Goal: Transaction & Acquisition: Purchase product/service

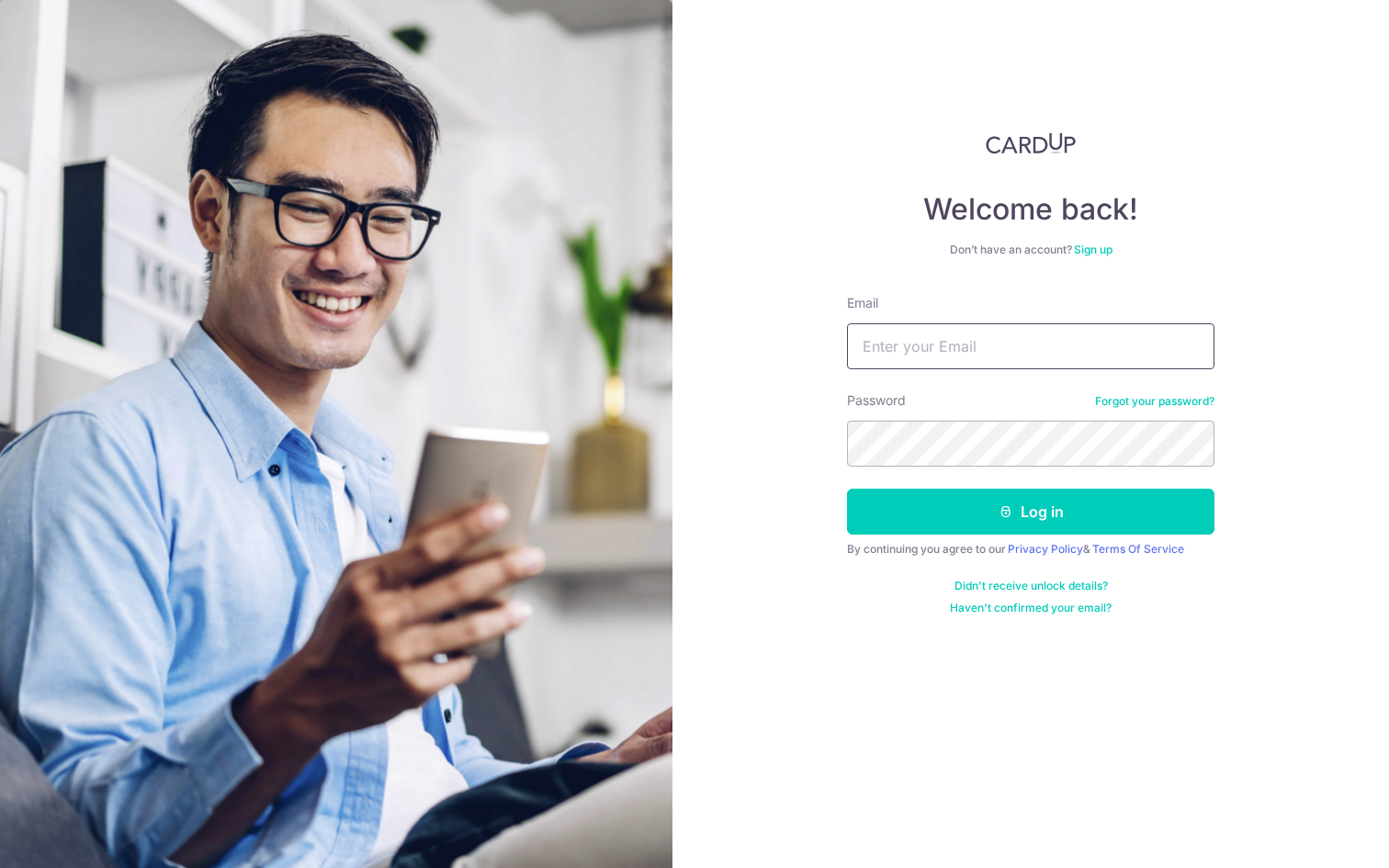
click at [914, 331] on input "Email" at bounding box center [1031, 346] width 368 height 46
type input "justinachiaxj@gmail.com"
click at [847, 489] on button "Log in" at bounding box center [1031, 511] width 368 height 46
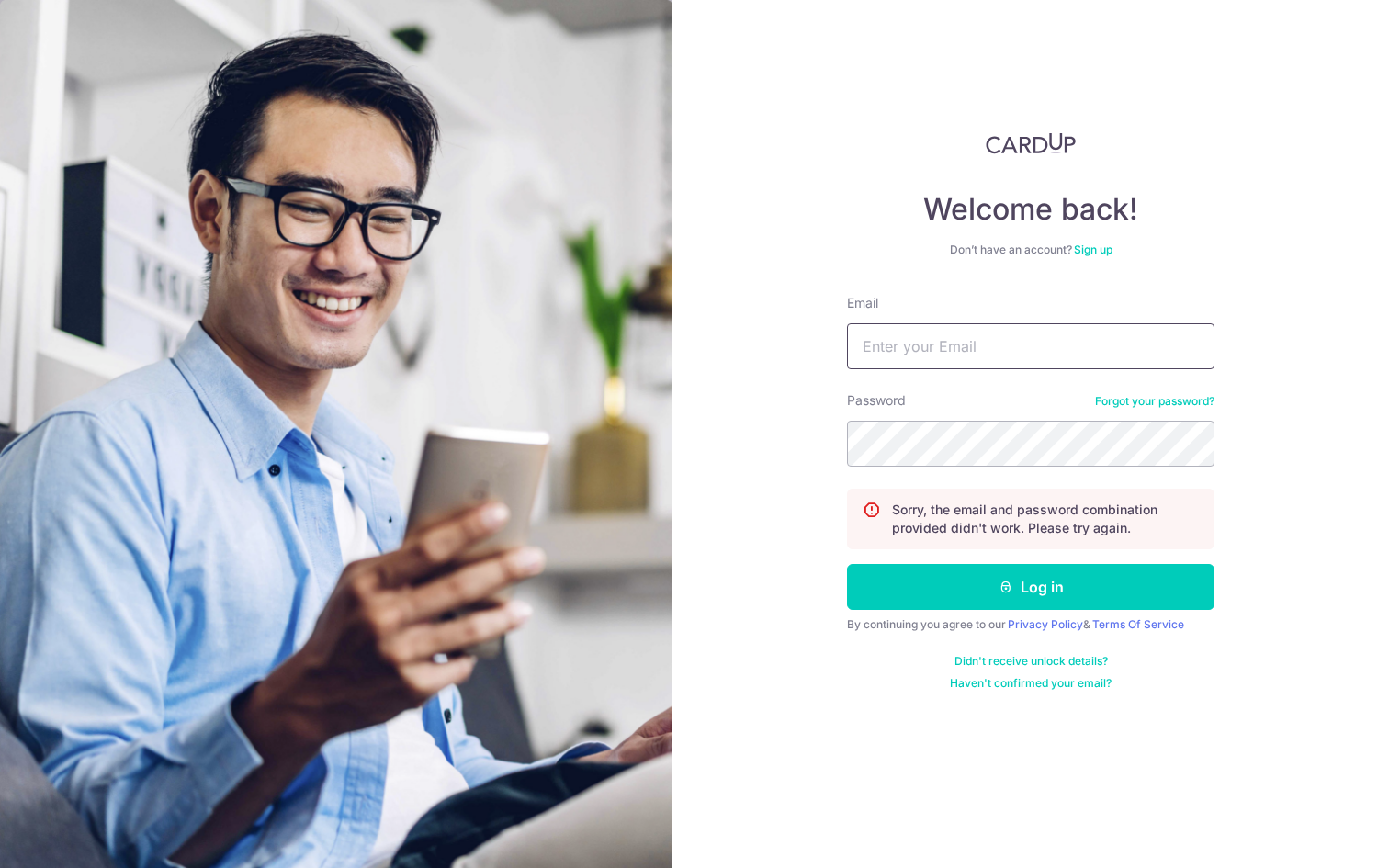
click at [949, 362] on input "Email" at bounding box center [1031, 346] width 368 height 46
type input "justinachiaxj@gmail.com"
click at [847, 564] on button "Log in" at bounding box center [1031, 586] width 368 height 46
click at [928, 363] on input "Email" at bounding box center [1031, 346] width 368 height 46
type input "[EMAIL_ADDRESS][DOMAIN_NAME]"
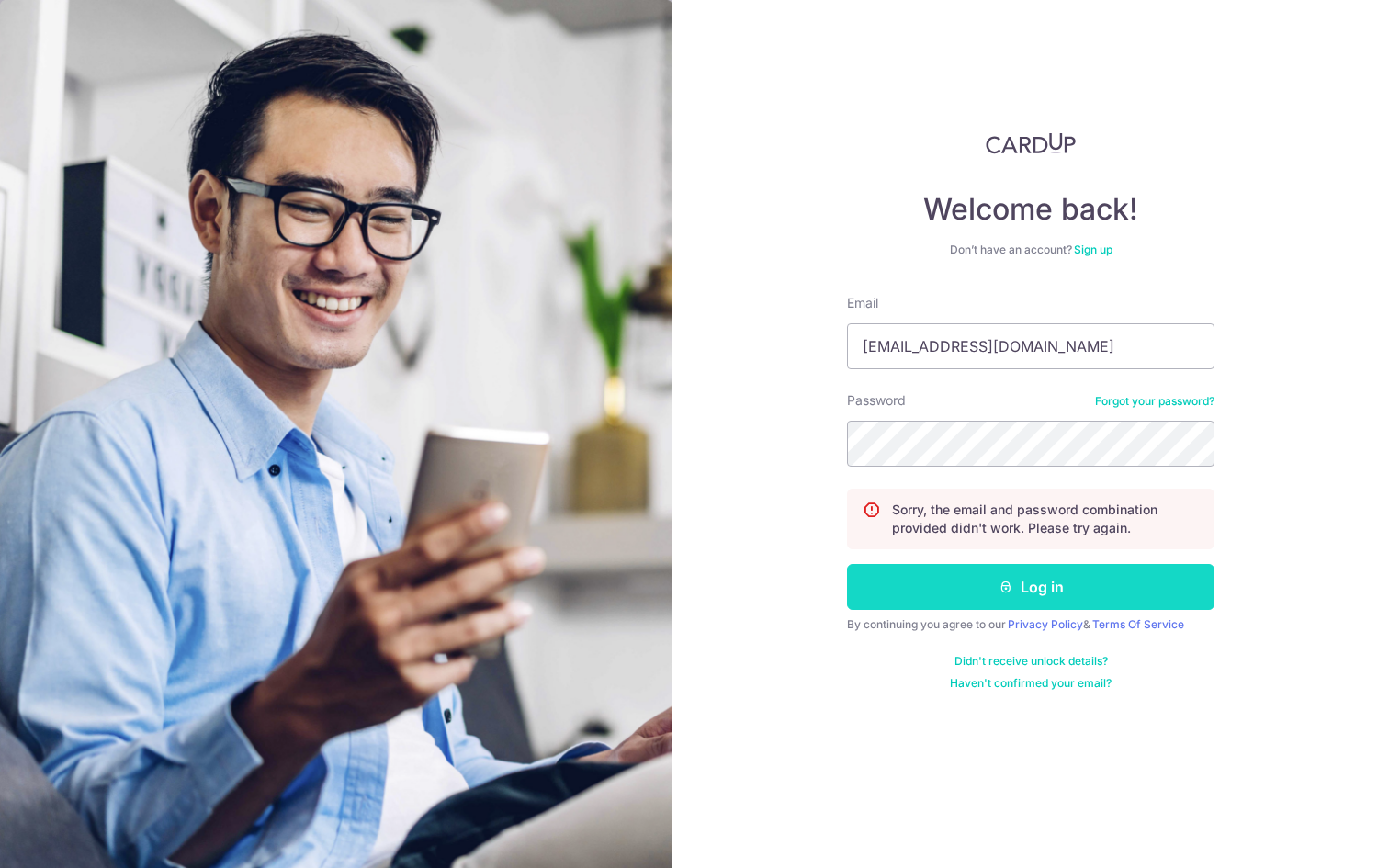
click at [935, 591] on button "Log in" at bounding box center [1031, 586] width 368 height 46
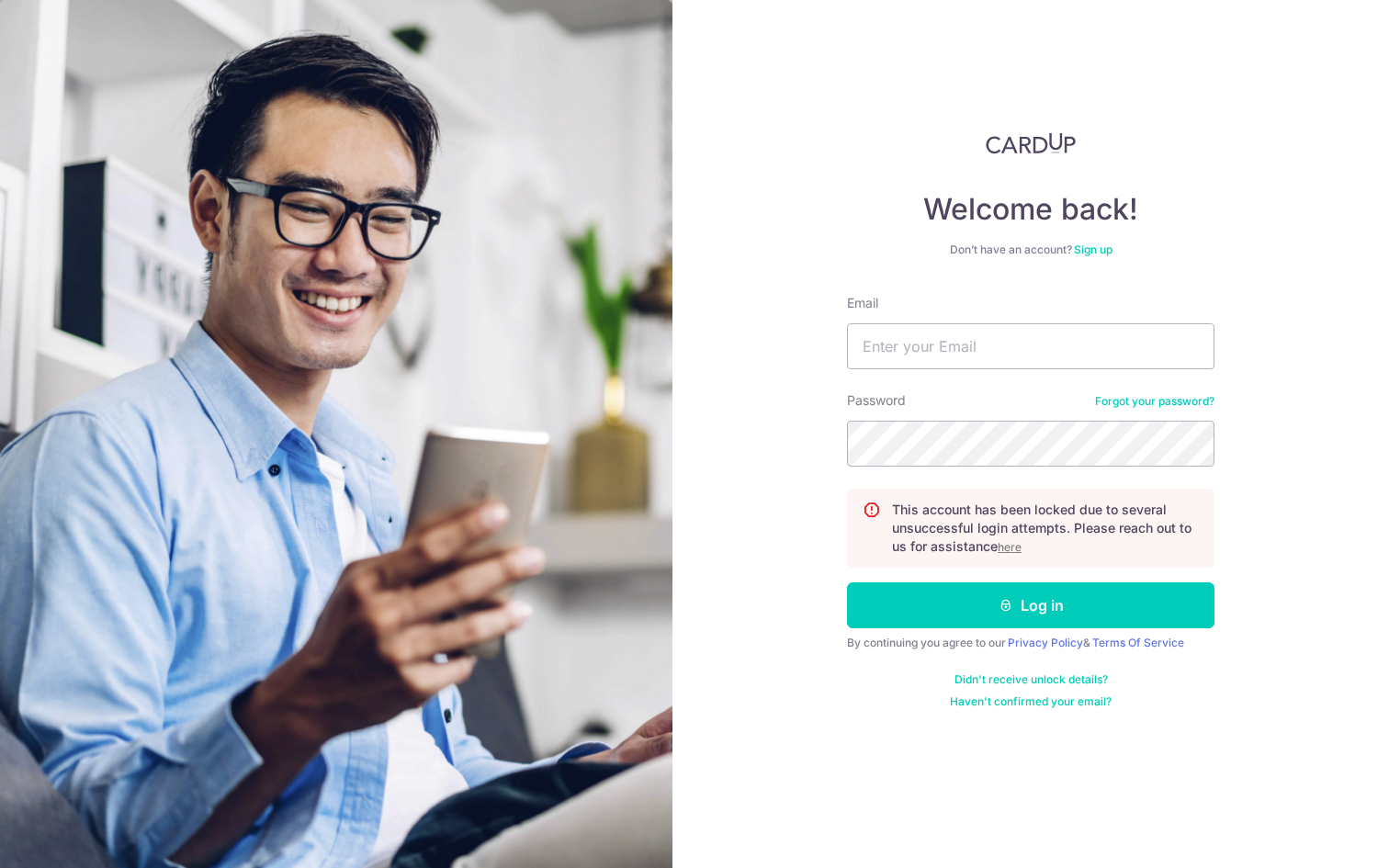
click at [1100, 414] on div "Password Forgot your password?" at bounding box center [1031, 429] width 368 height 76
click at [1106, 404] on link "Forgot your password?" at bounding box center [1155, 402] width 119 height 15
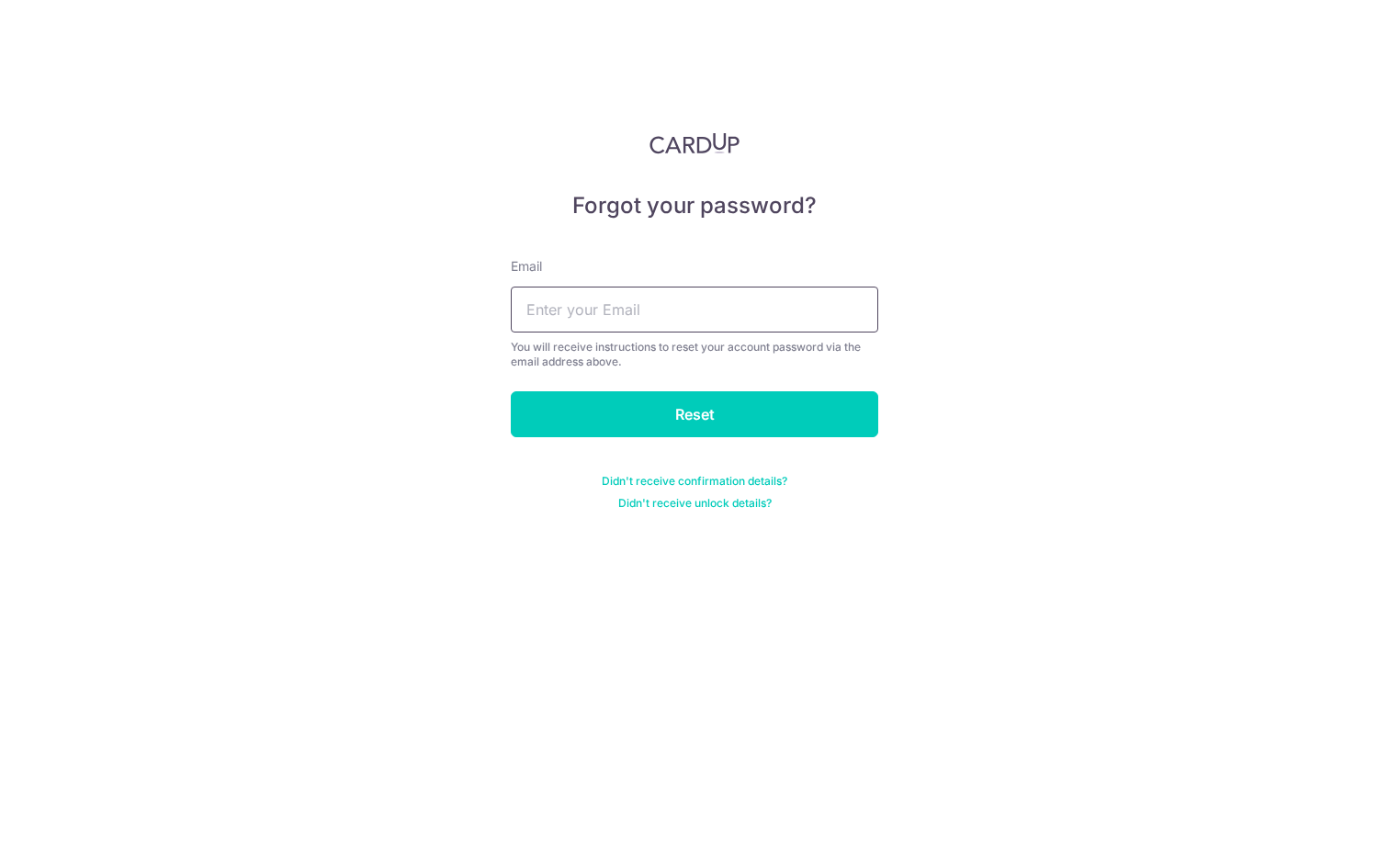
click at [812, 307] on input "text" at bounding box center [695, 309] width 368 height 46
paste input "[EMAIL_ADDRESS][DOMAIN_NAME]"
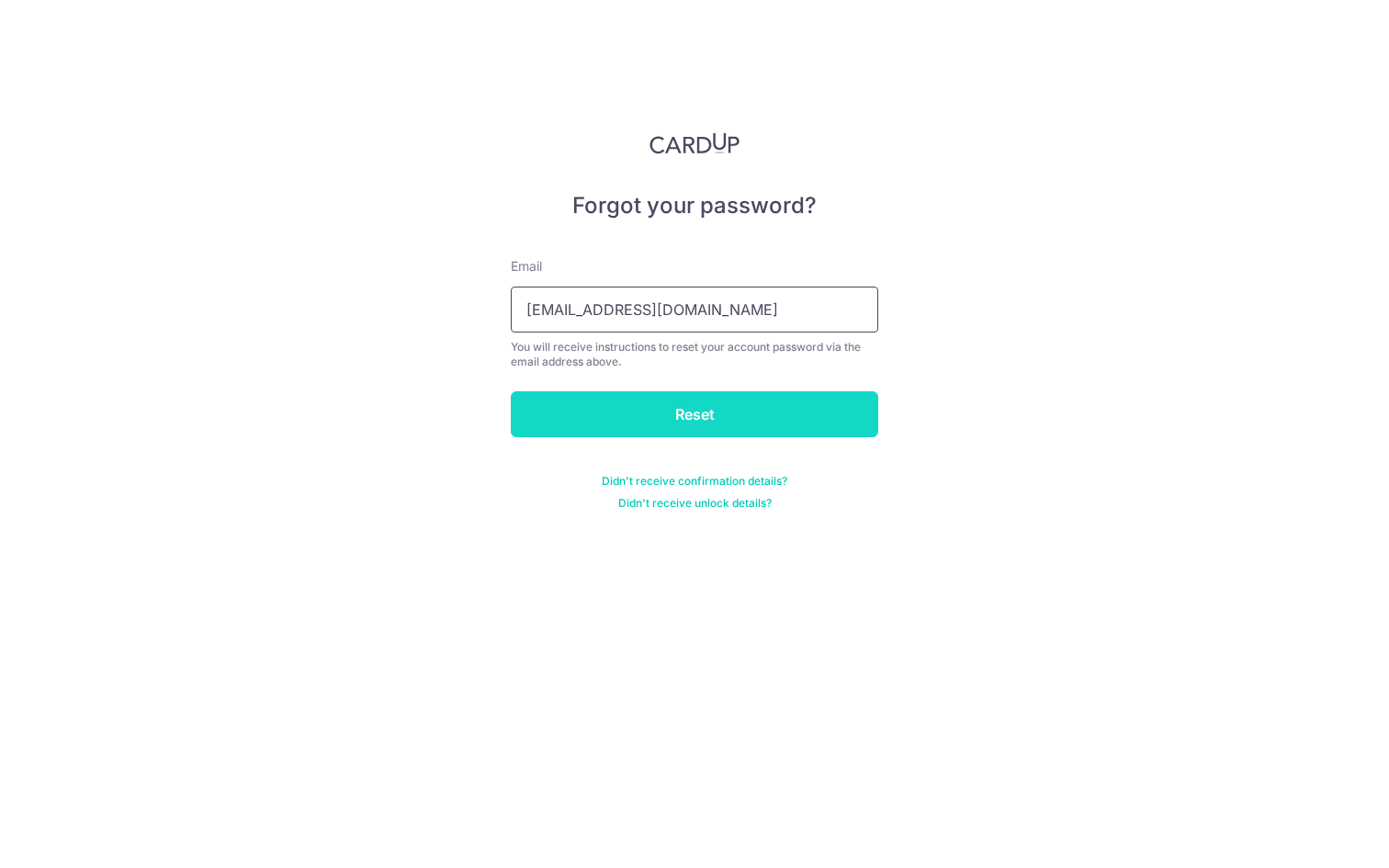
type input "[EMAIL_ADDRESS][DOMAIN_NAME]"
click at [737, 415] on input "Reset" at bounding box center [695, 414] width 368 height 46
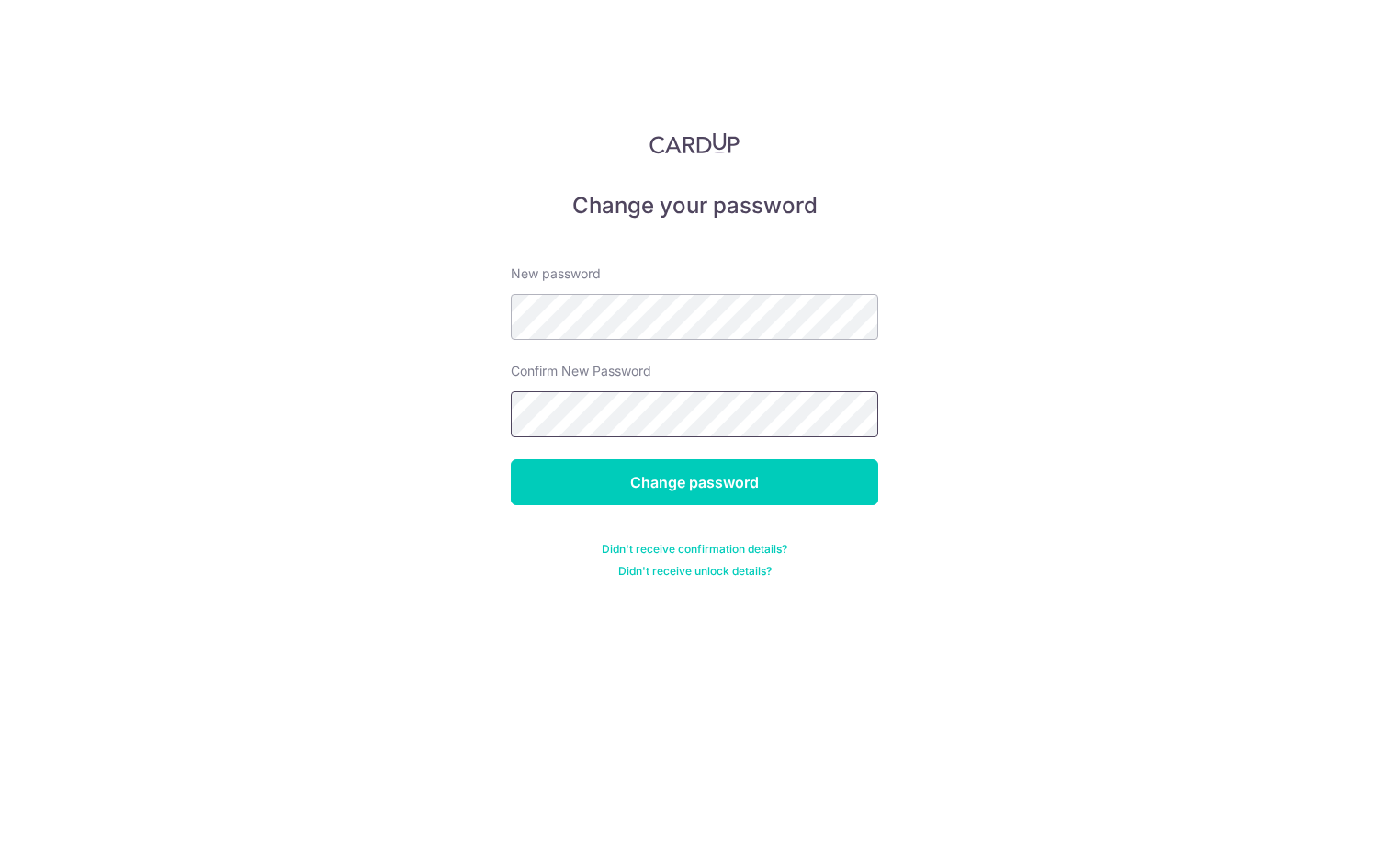
click at [511, 459] on input "Change password" at bounding box center [695, 481] width 368 height 46
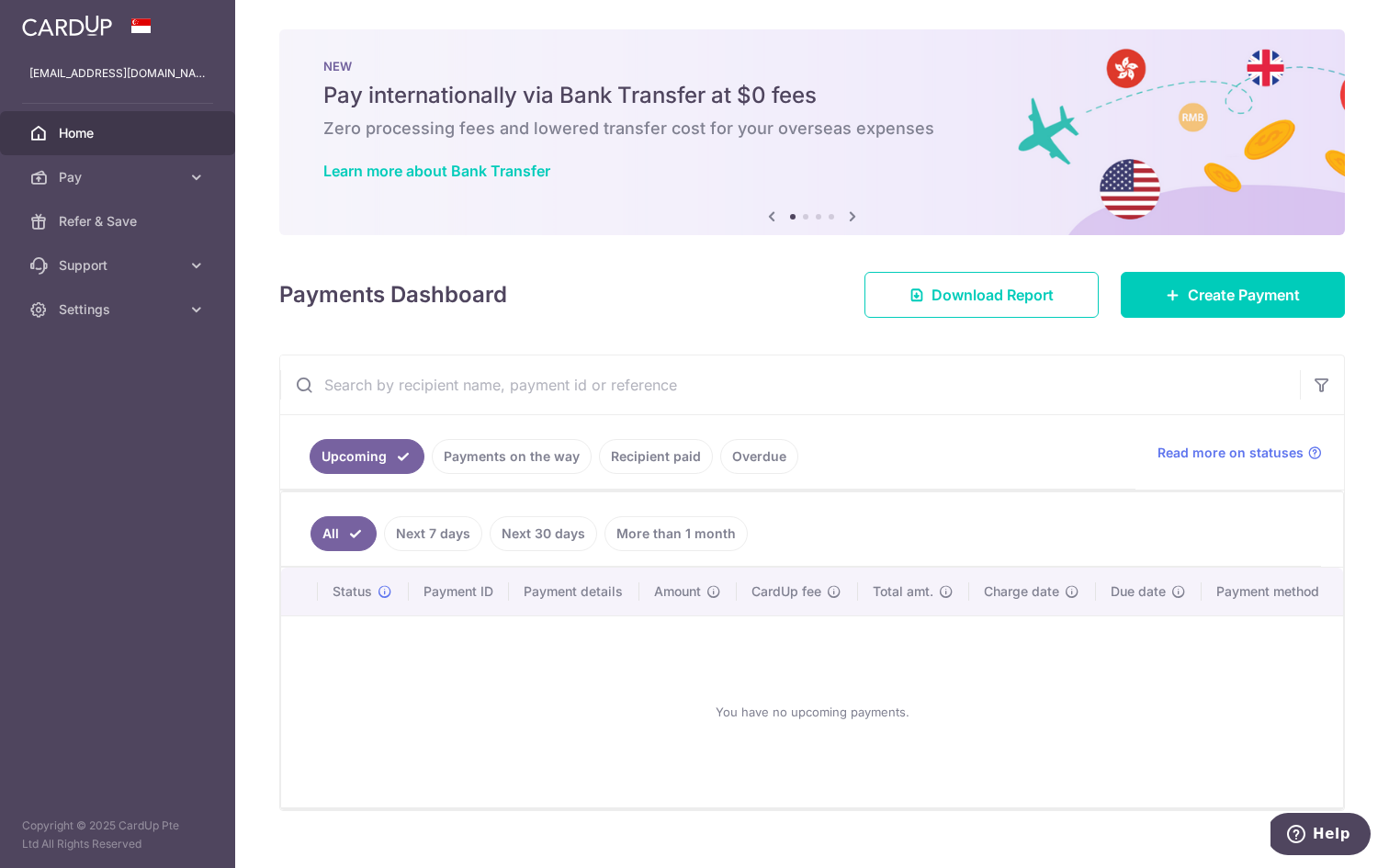
scroll to position [30, 0]
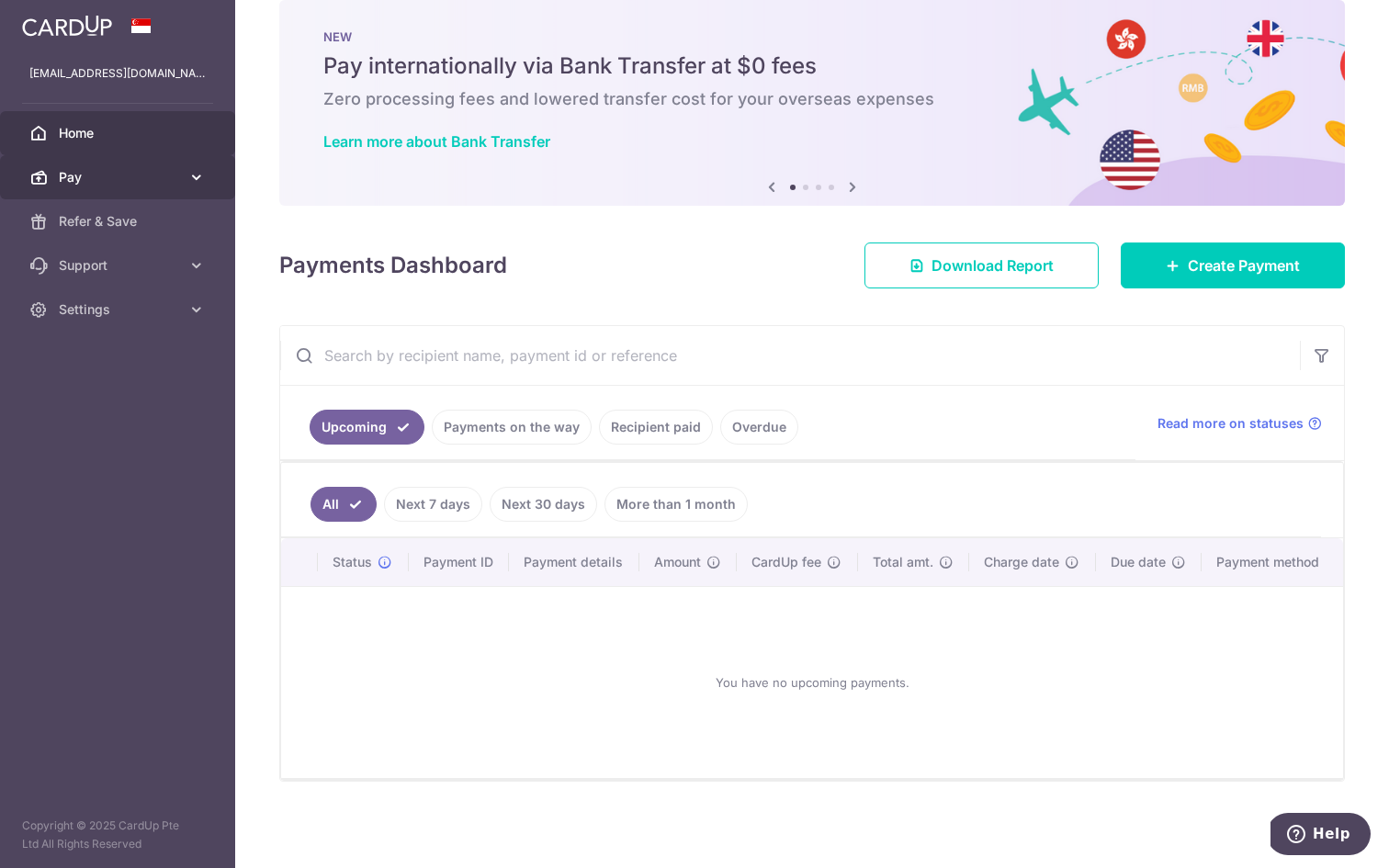
click at [173, 173] on span "Pay" at bounding box center [119, 177] width 121 height 19
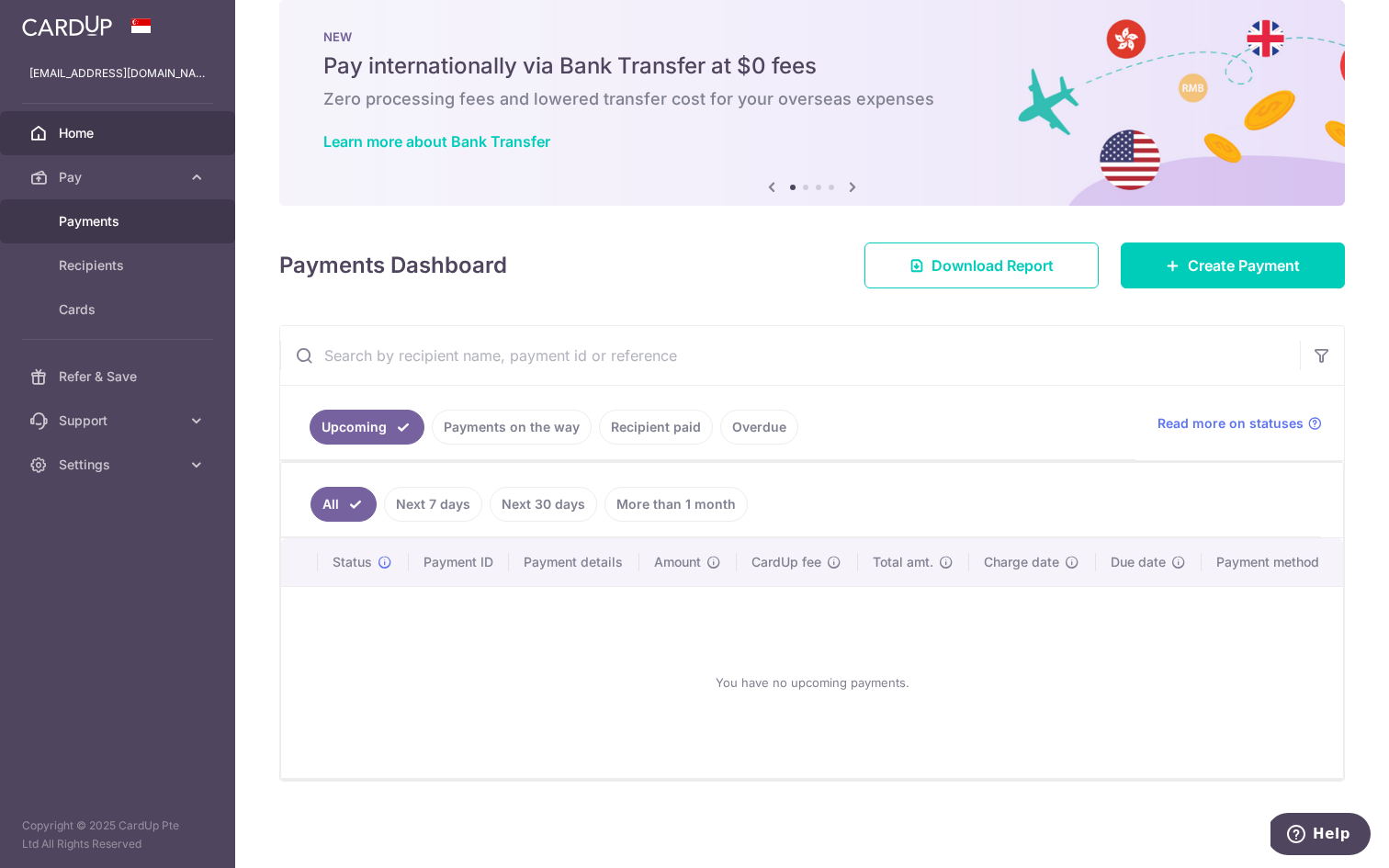
click at [146, 225] on span "Payments" at bounding box center [119, 222] width 121 height 19
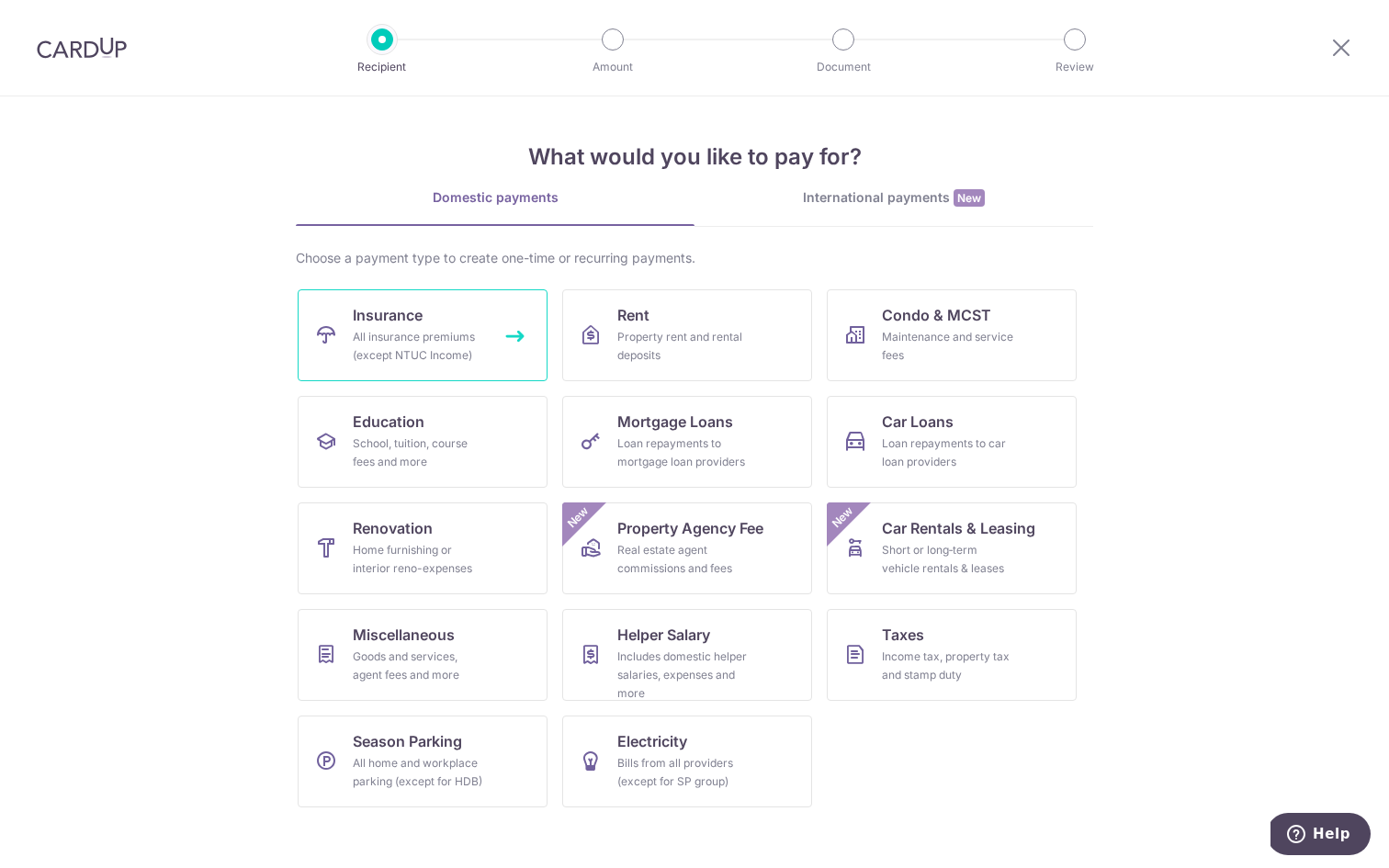
click at [469, 324] on link "Insurance All insurance premiums (except NTUC Income)" at bounding box center [423, 335] width 250 height 91
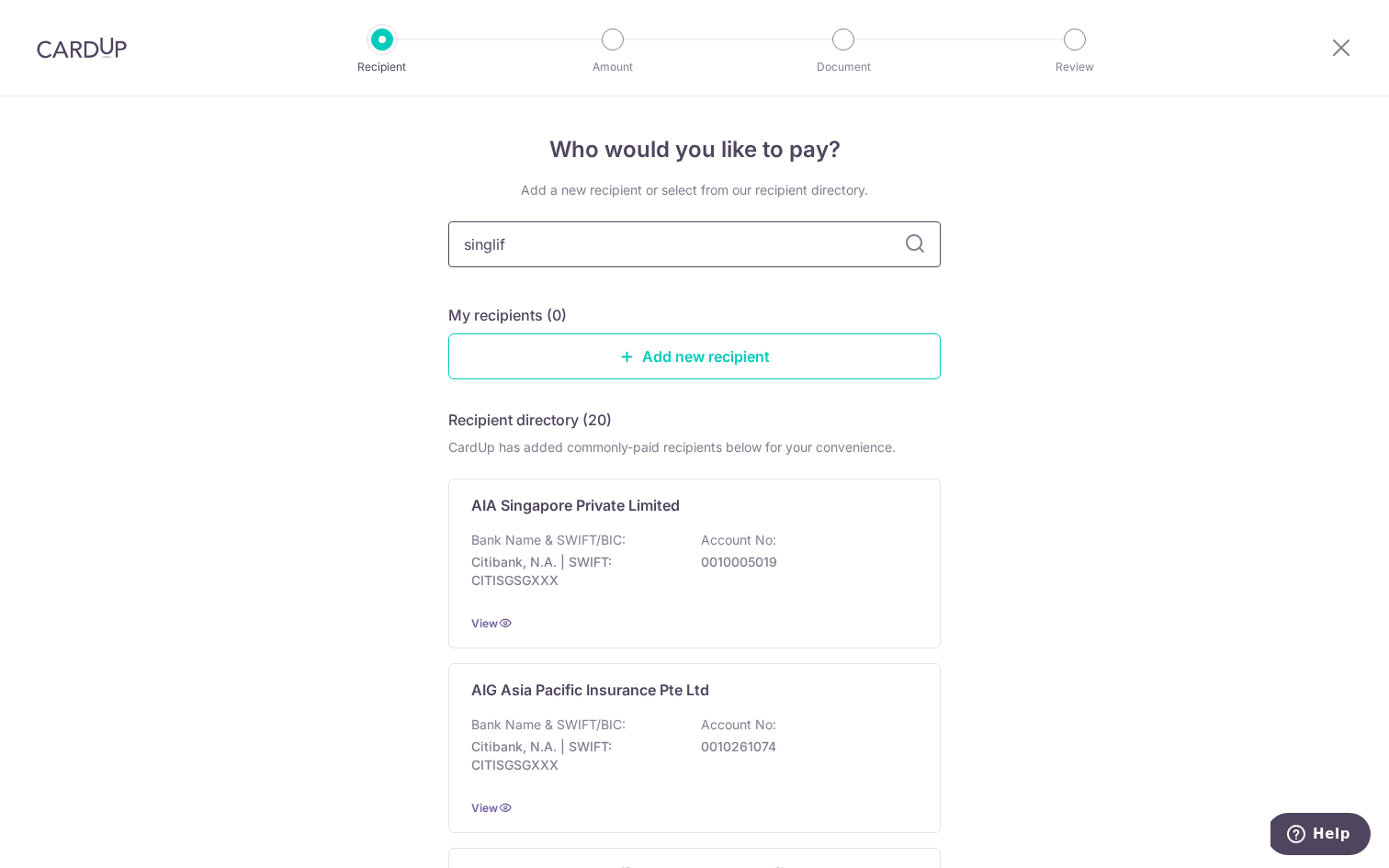
type input "singlife"
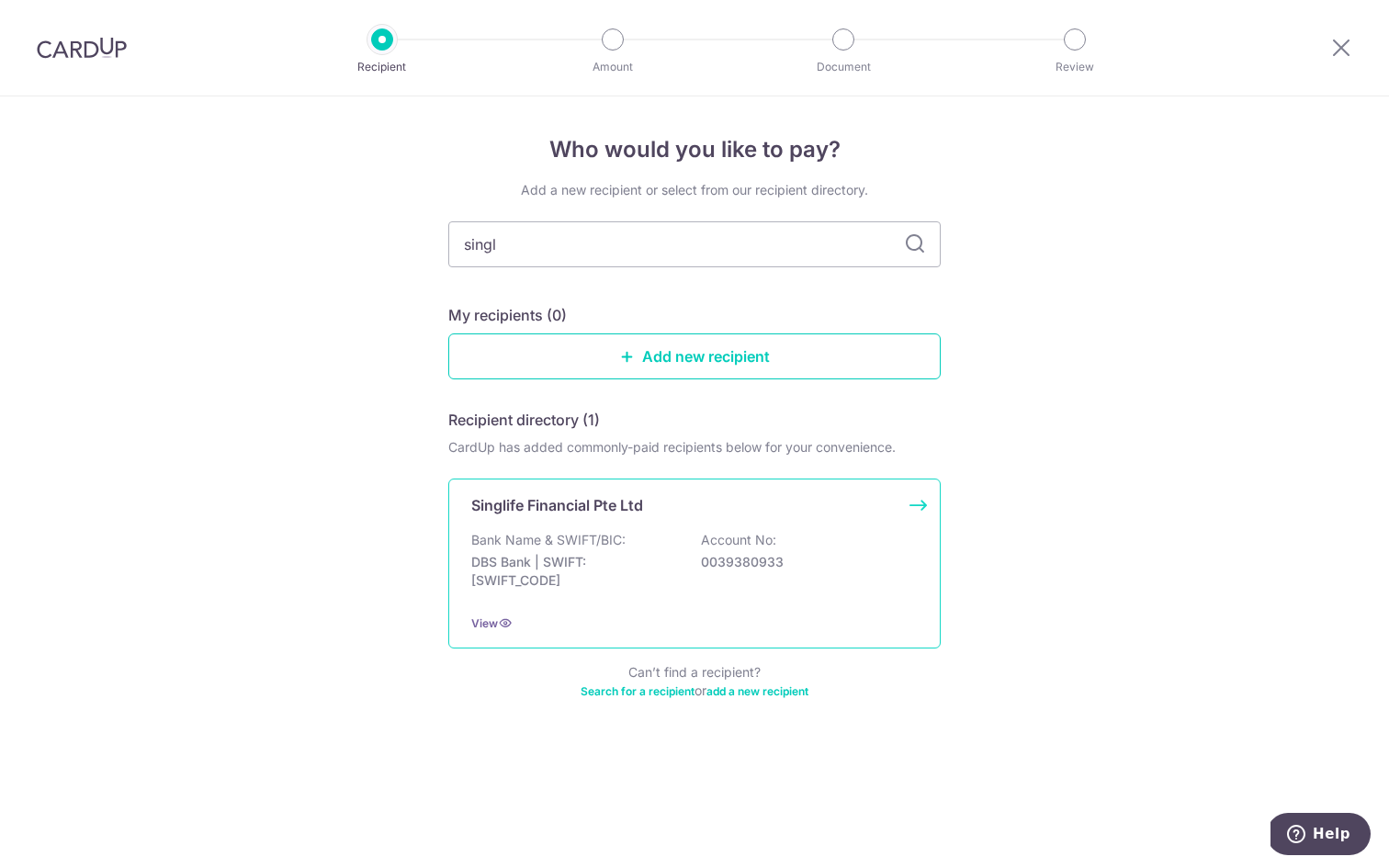
type input "sing"
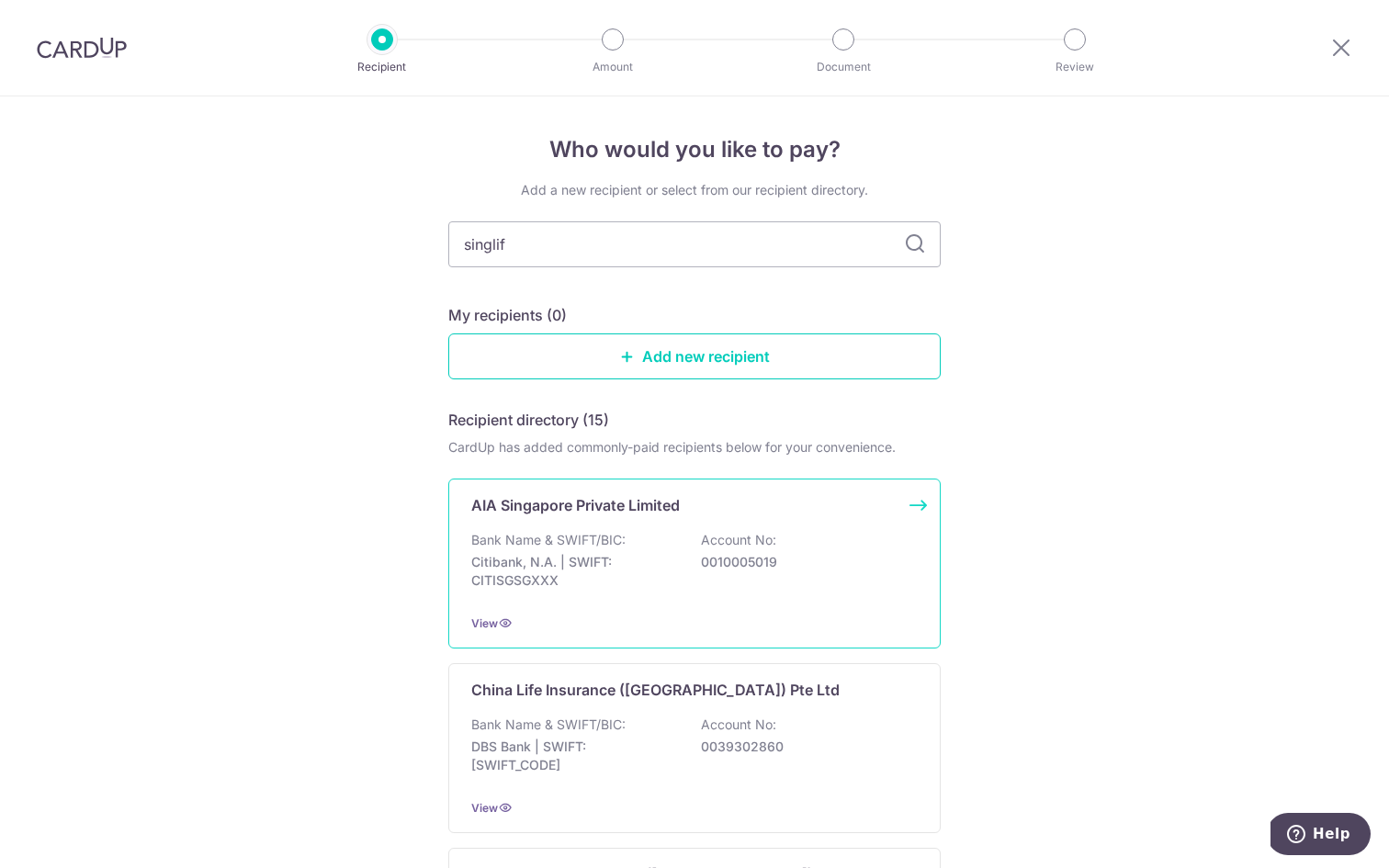
type input "singlife"
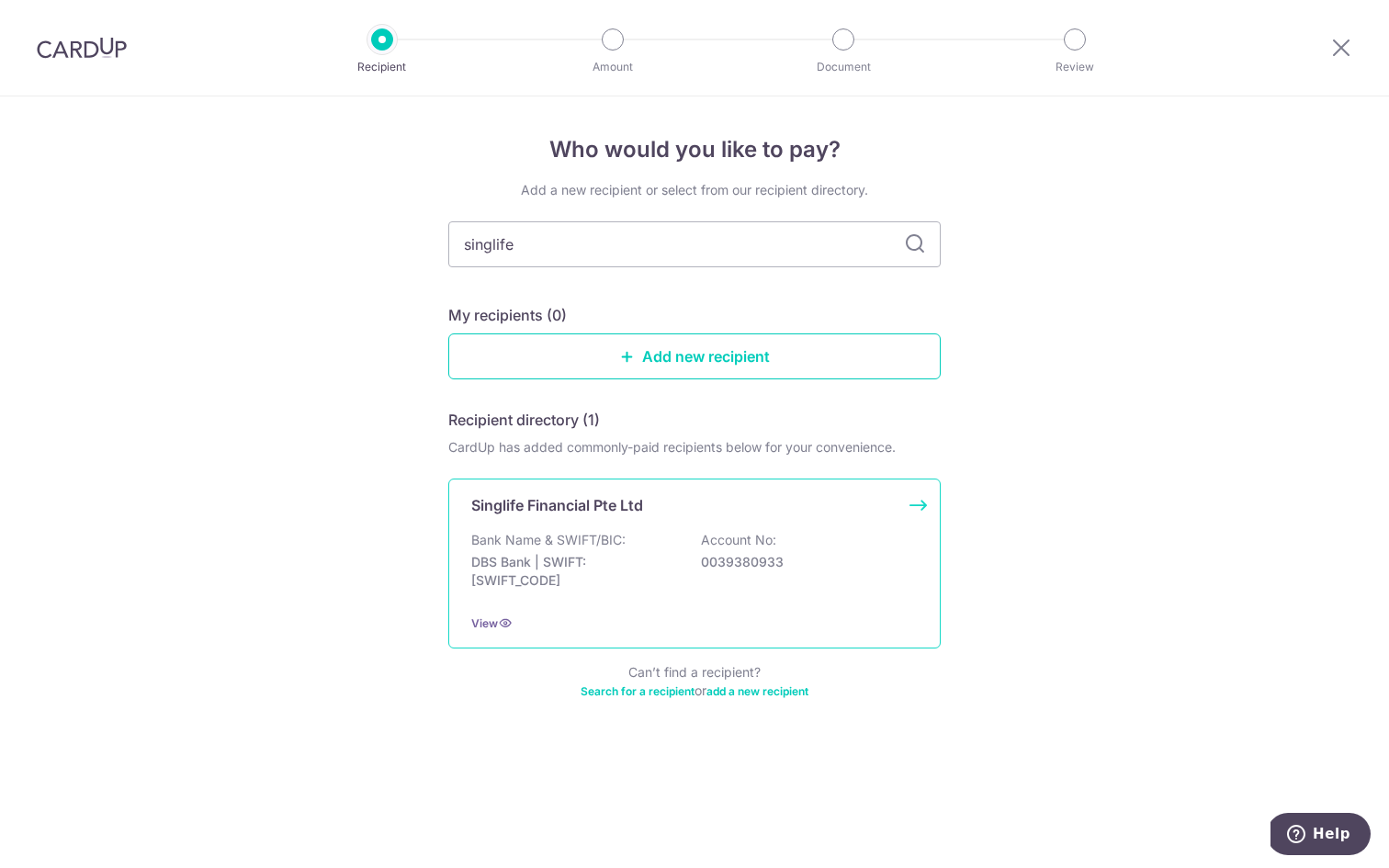
click at [785, 532] on div "Bank Name & SWIFT/BIC: DBS Bank | SWIFT: DBSSSGSGXXX Account No: 0039380933" at bounding box center [694, 564] width 447 height 68
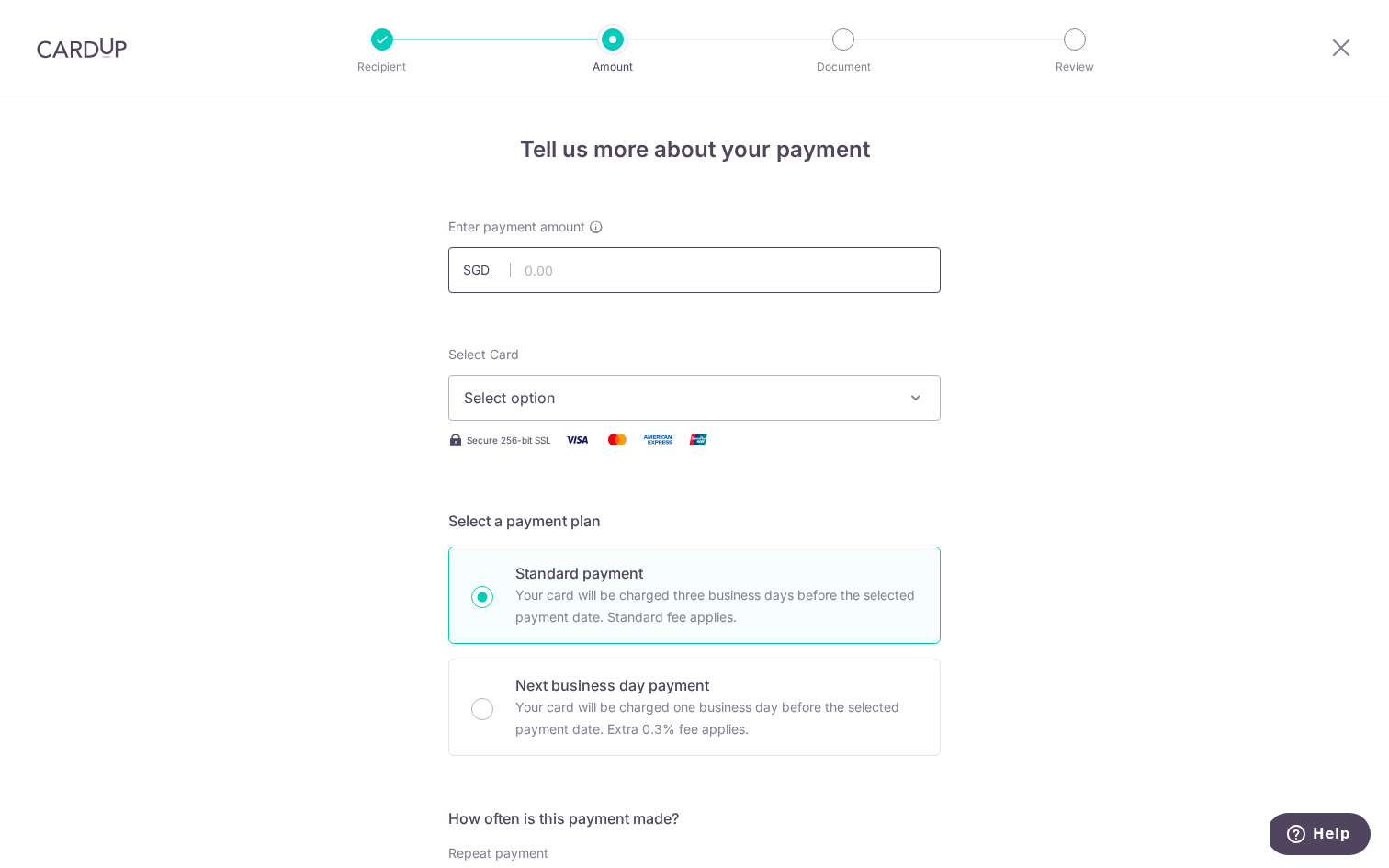
click at [835, 269] on input "text" at bounding box center [695, 269] width 493 height 46
type input "135.00"
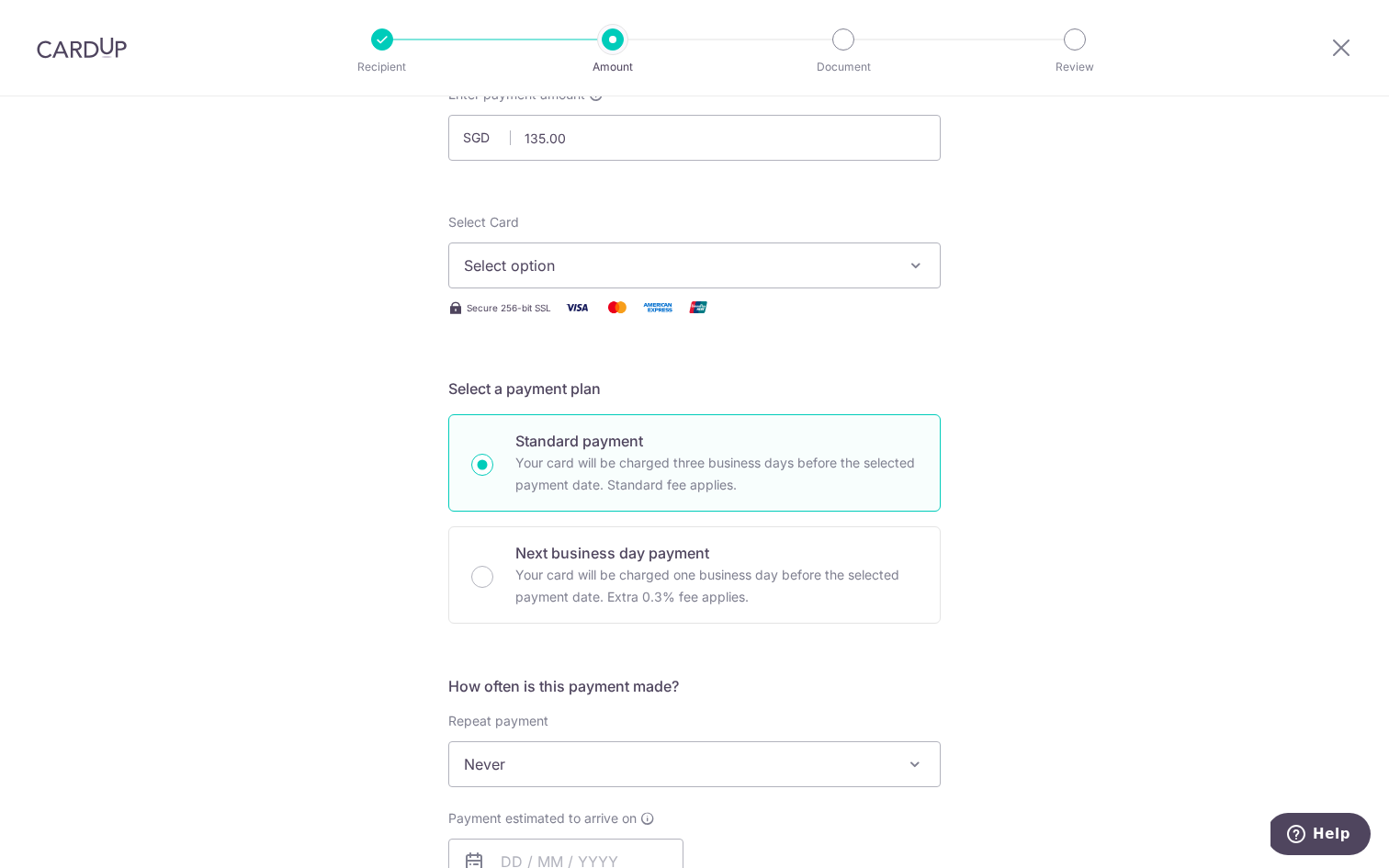
scroll to position [133, 0]
click at [883, 266] on span "Select option" at bounding box center [677, 265] width 428 height 22
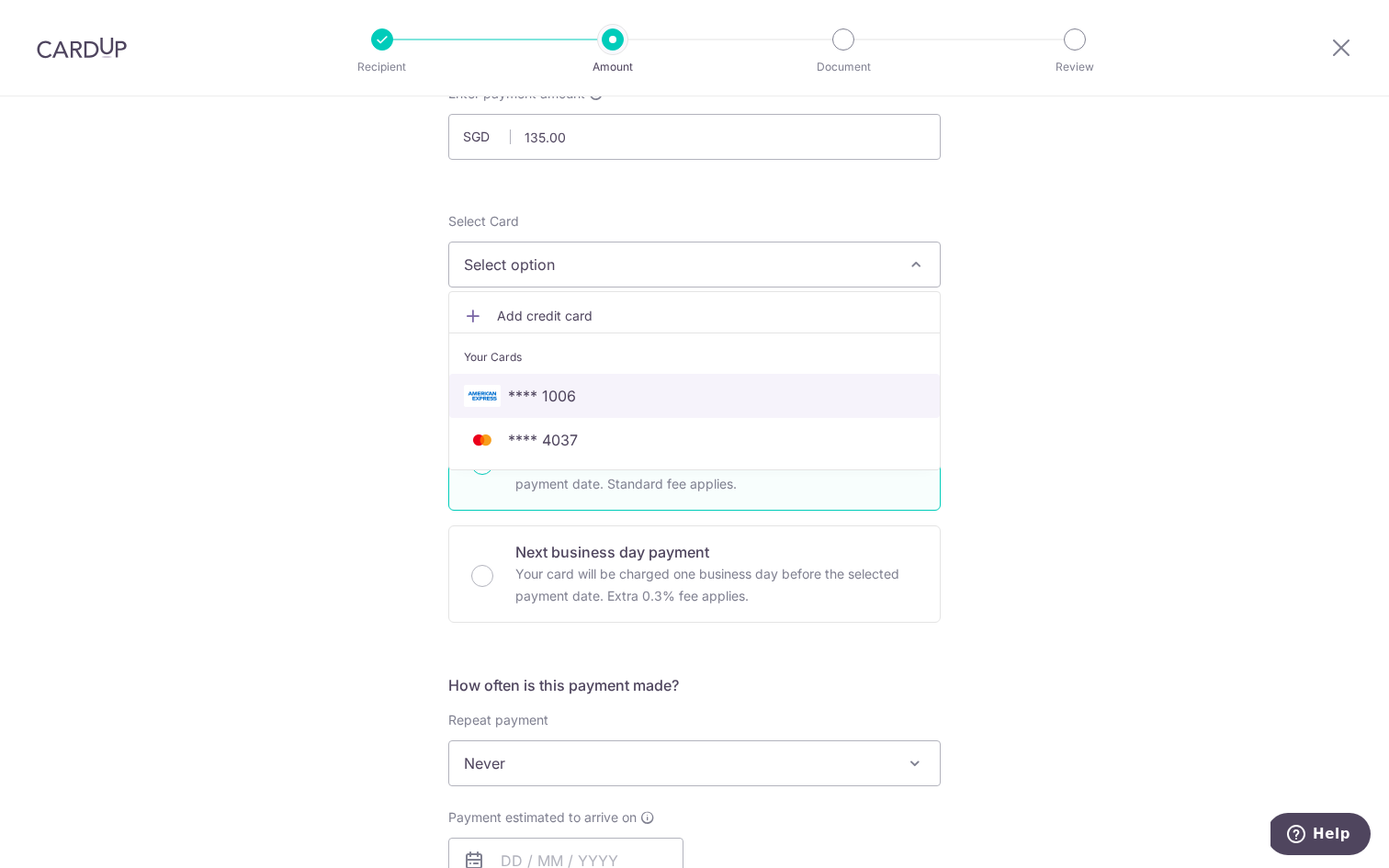
click at [844, 391] on span "**** 1006" at bounding box center [694, 396] width 461 height 22
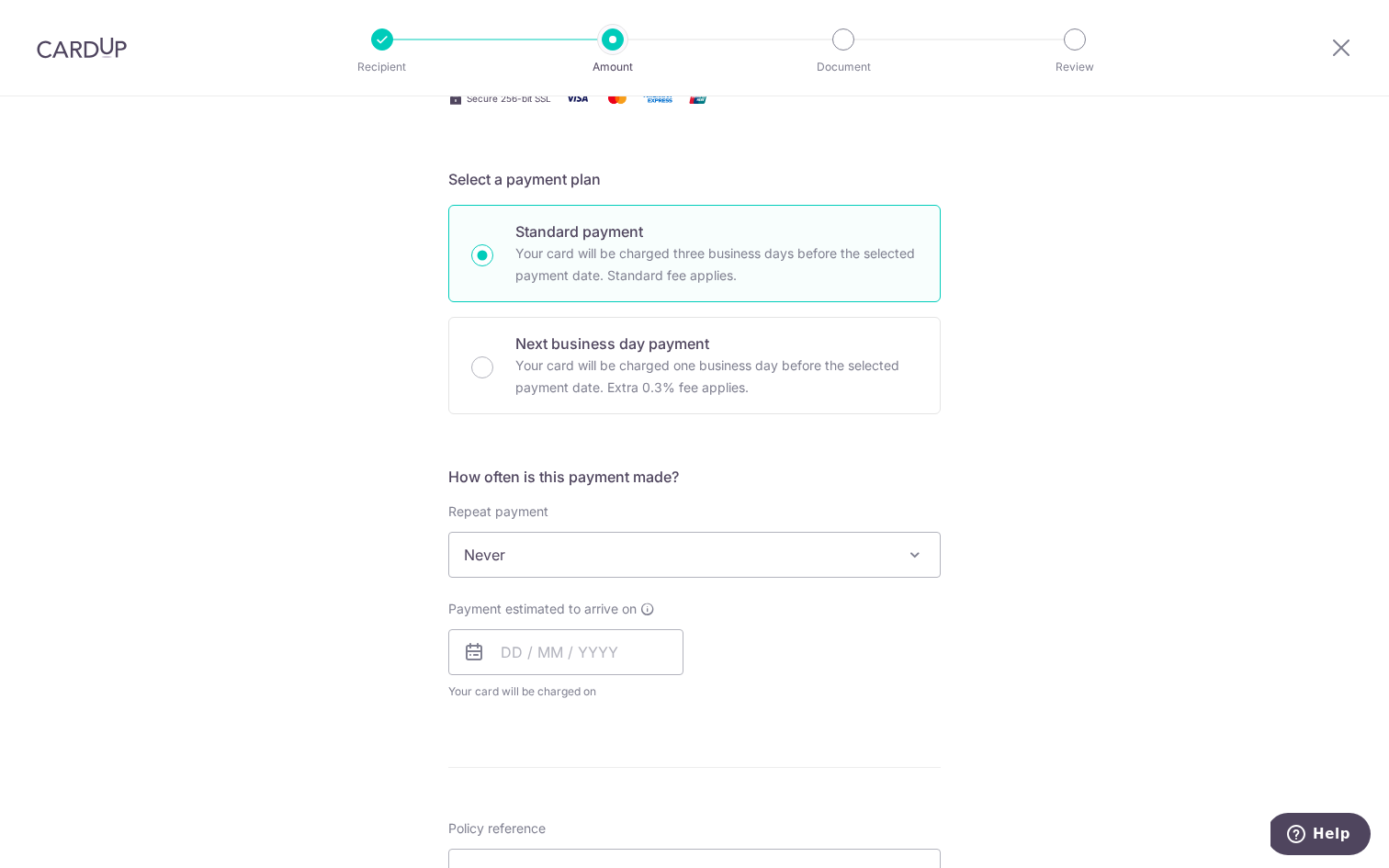
scroll to position [350, 0]
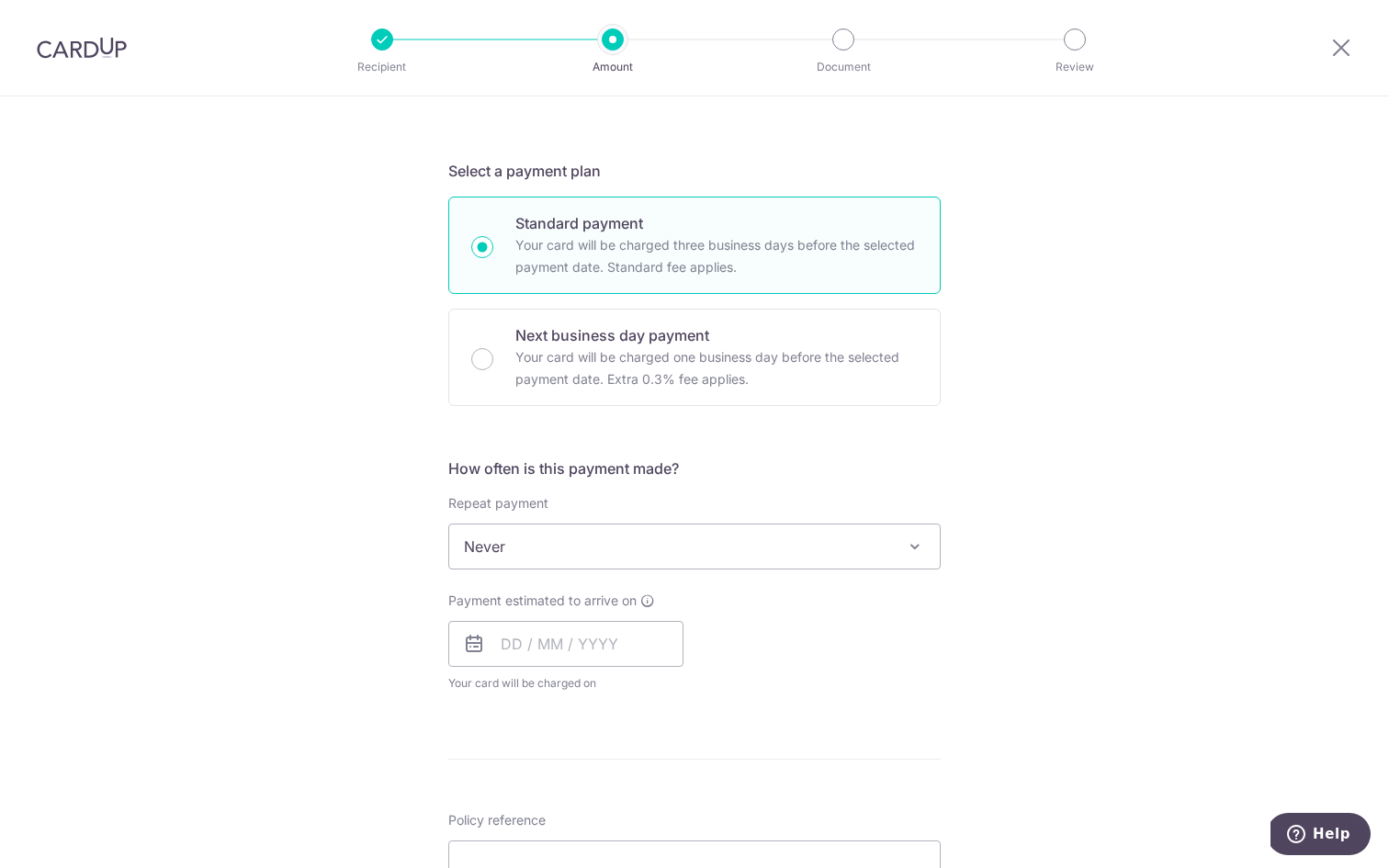
click at [707, 544] on span "Never" at bounding box center [695, 545] width 491 height 44
click at [577, 654] on input "text" at bounding box center [566, 643] width 235 height 46
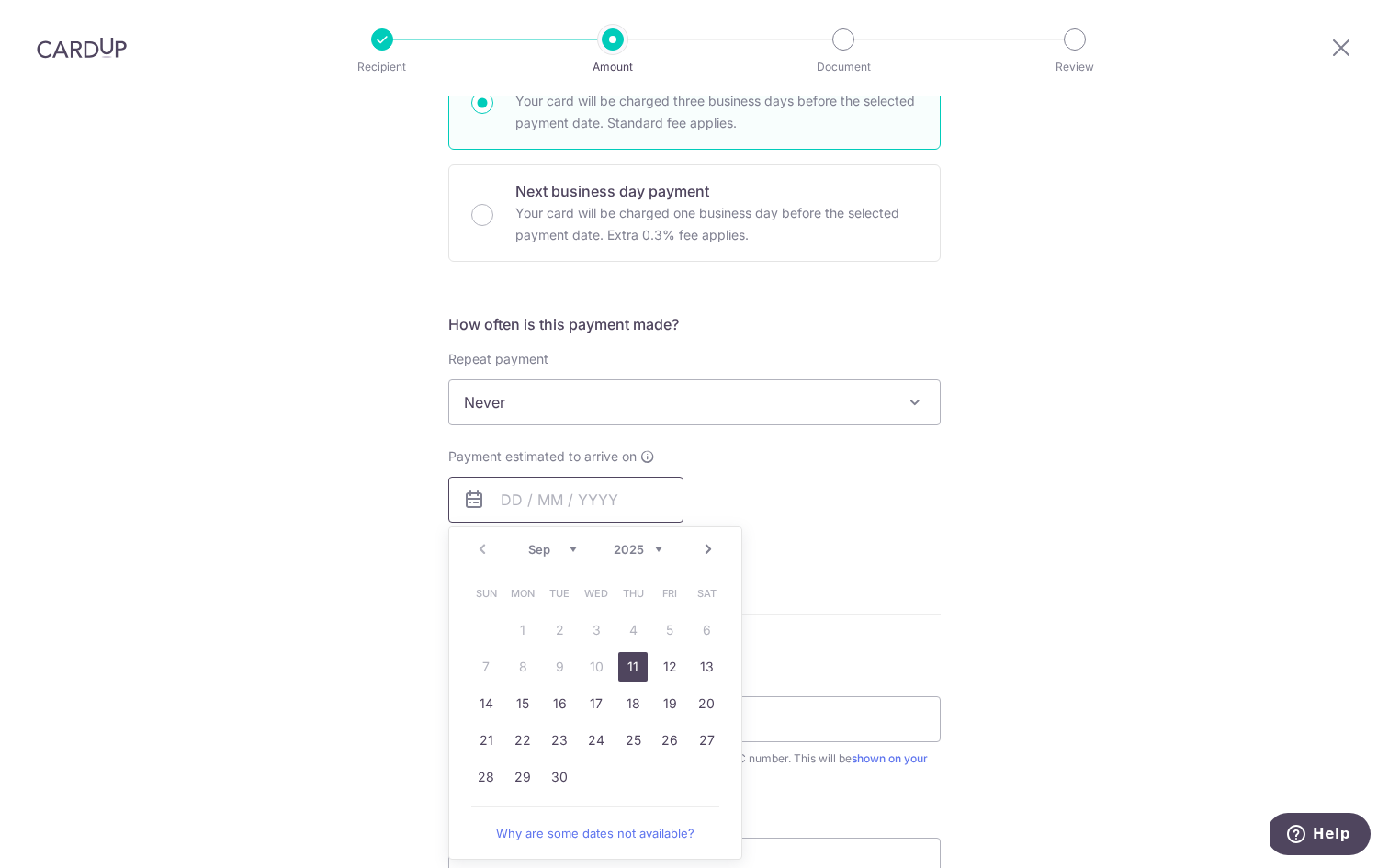
scroll to position [517, 0]
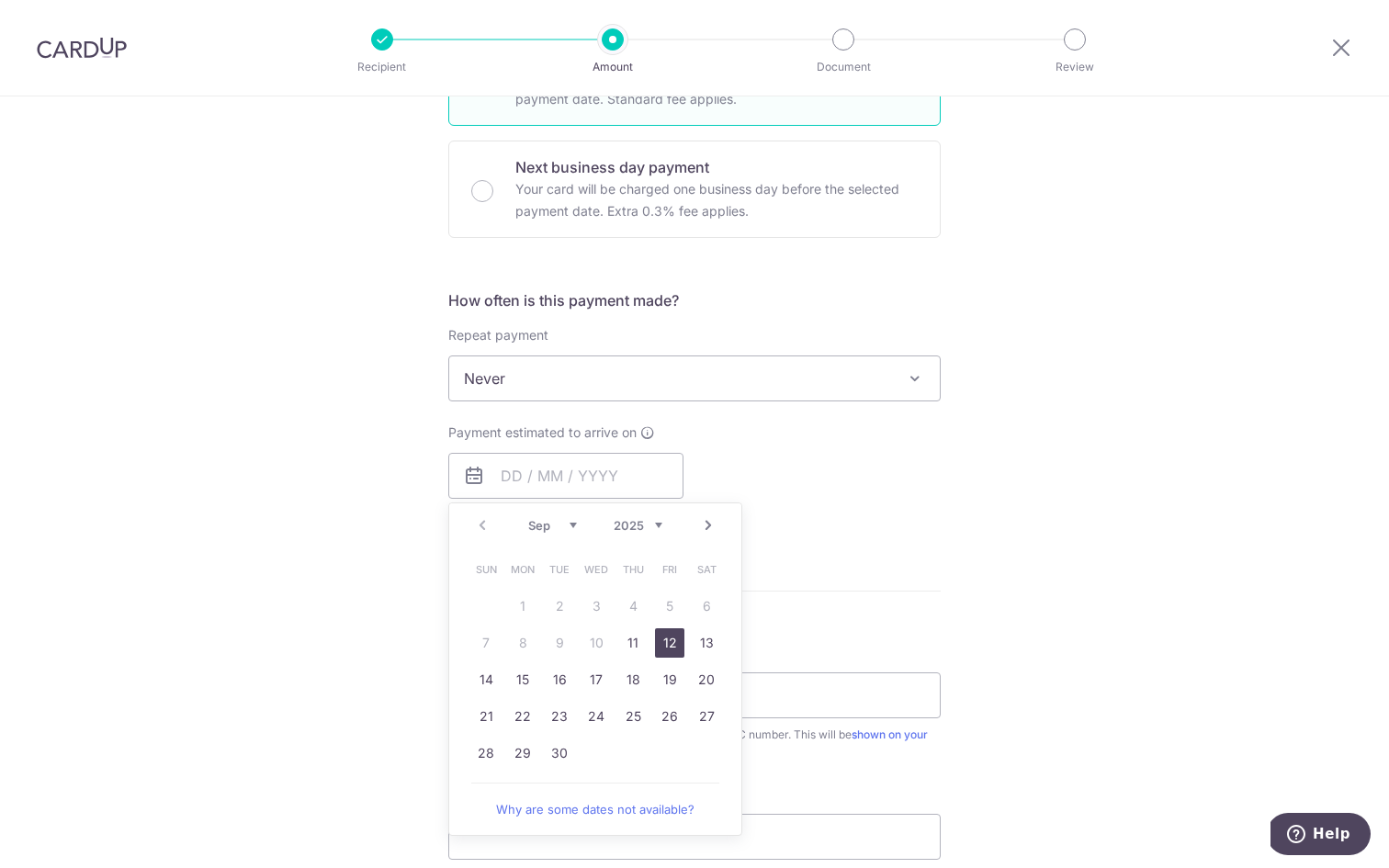
click at [667, 643] on link "12" at bounding box center [670, 643] width 30 height 30
type input "12/09/2025"
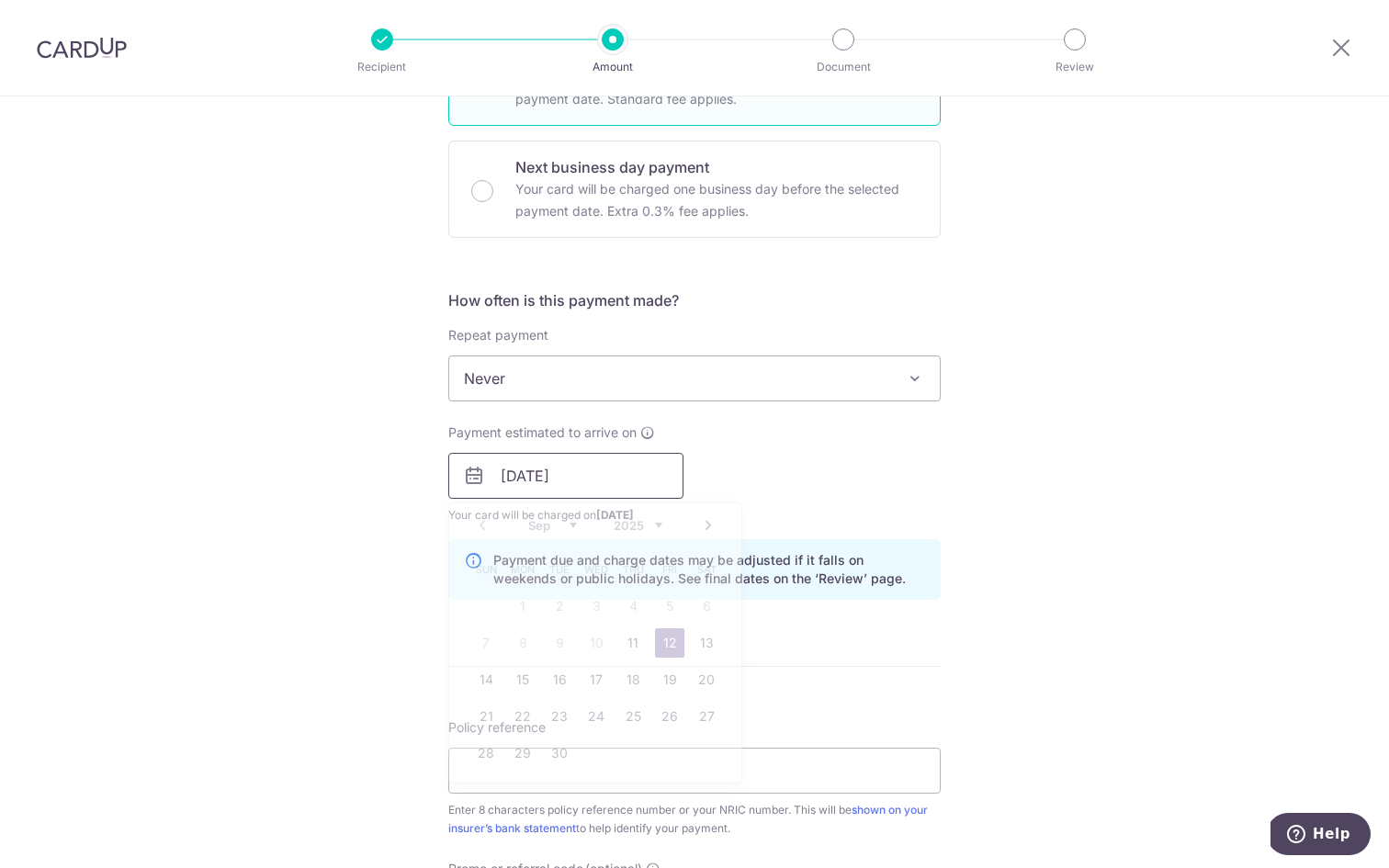
click at [629, 472] on input "[DATE]" at bounding box center [566, 475] width 235 height 46
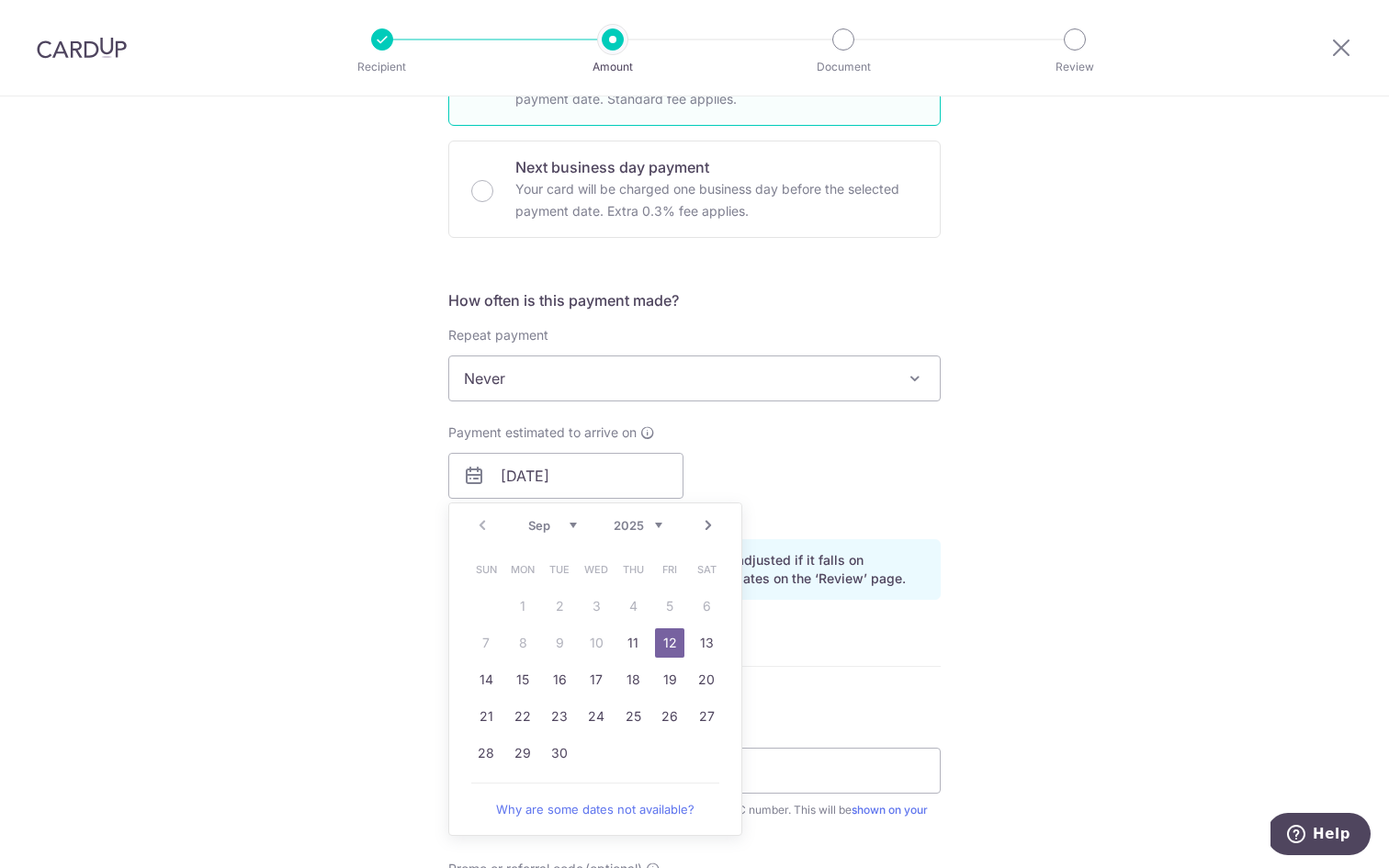
click at [808, 471] on div "Payment estimated to arrive on 12/09/2025 Prev Next Sep Oct Nov Dec 2025 2026 2…" at bounding box center [695, 474] width 515 height 101
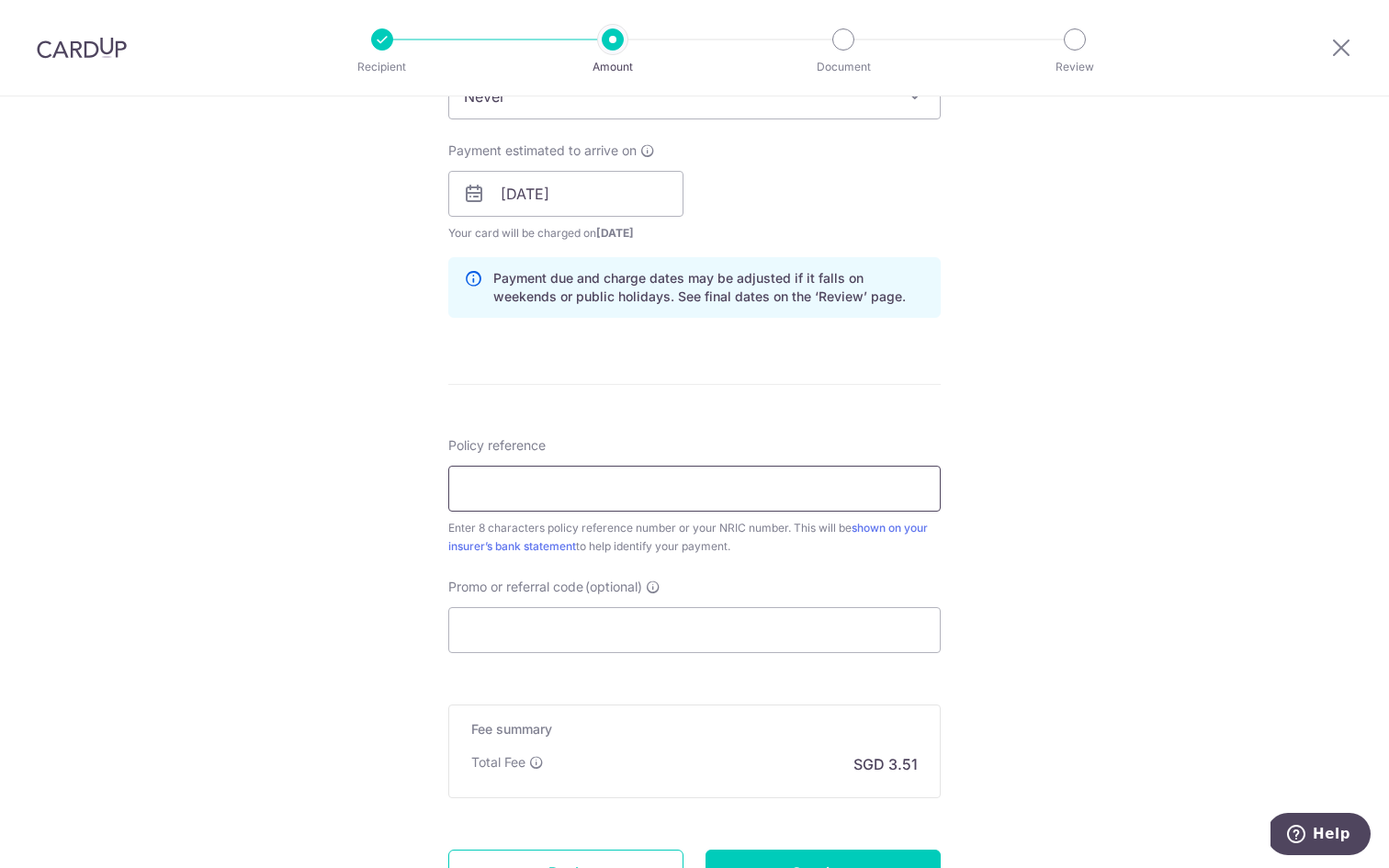
scroll to position [965, 0]
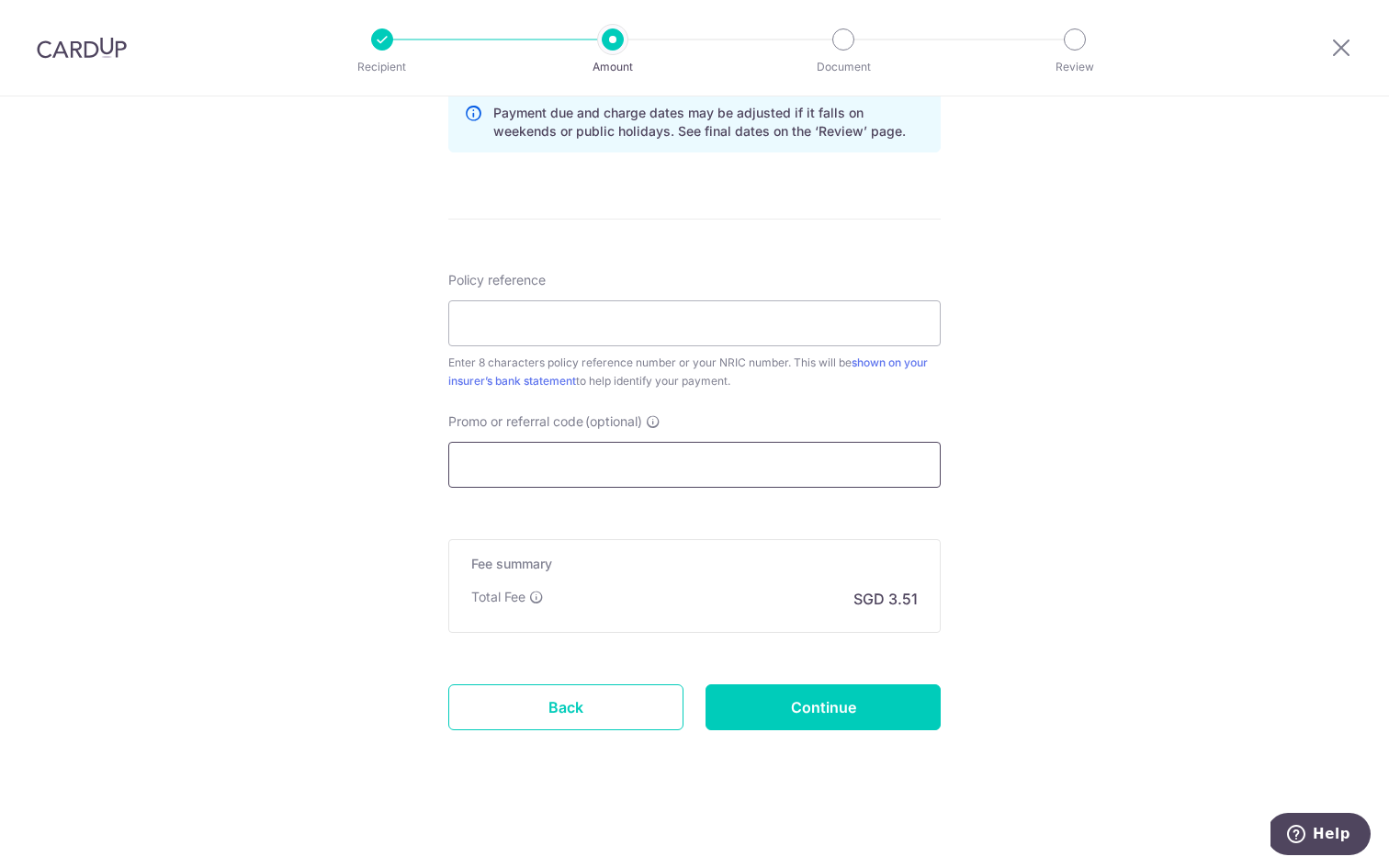
click at [580, 473] on input "Promo or referral code (optional)" at bounding box center [695, 464] width 493 height 46
paste input "25AMEX21"
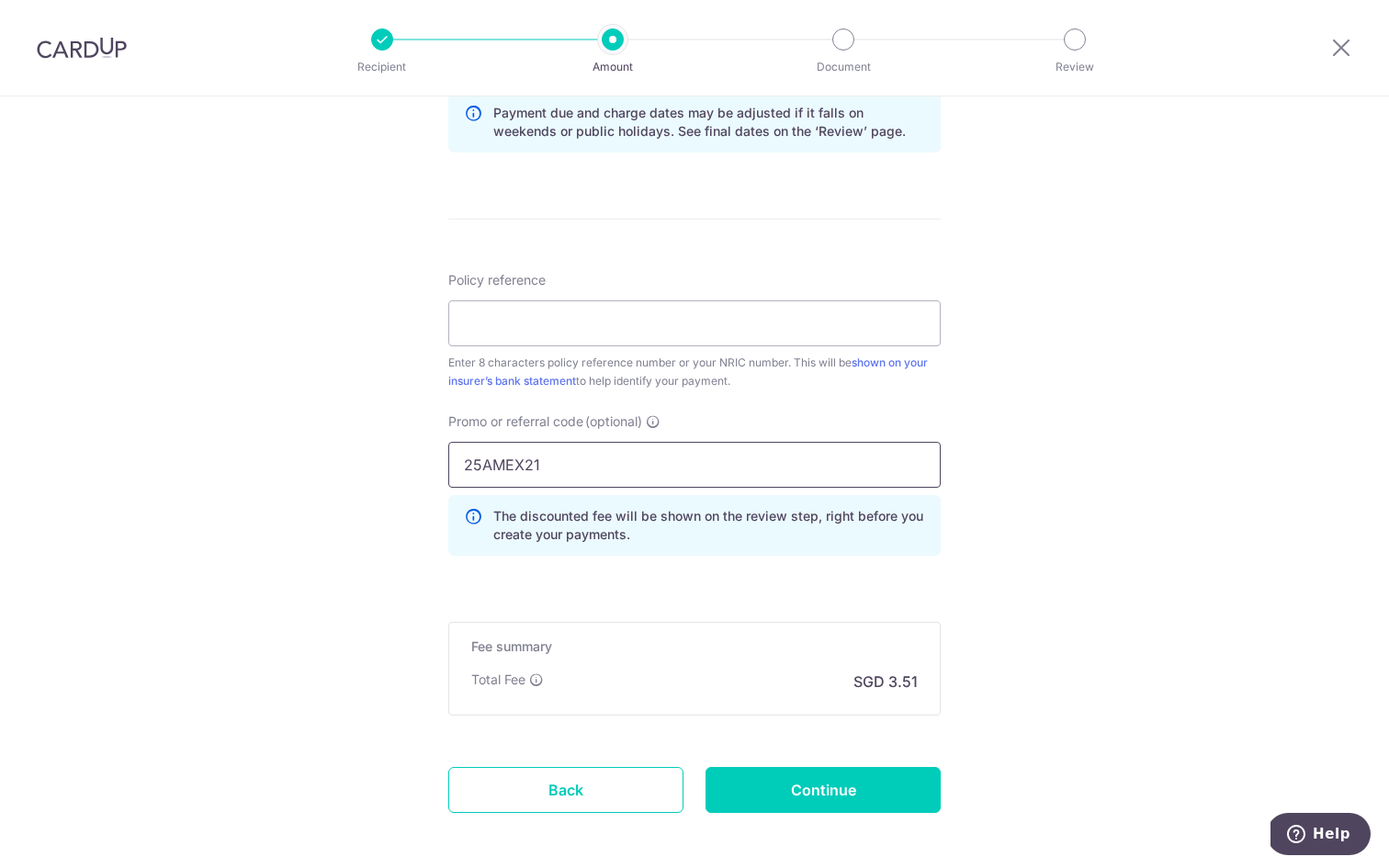
type input "25AMEX21"
click at [655, 307] on input "Policy reference" at bounding box center [695, 323] width 493 height 46
type input "31554520"
click at [694, 328] on input "31554520" at bounding box center [695, 323] width 493 height 46
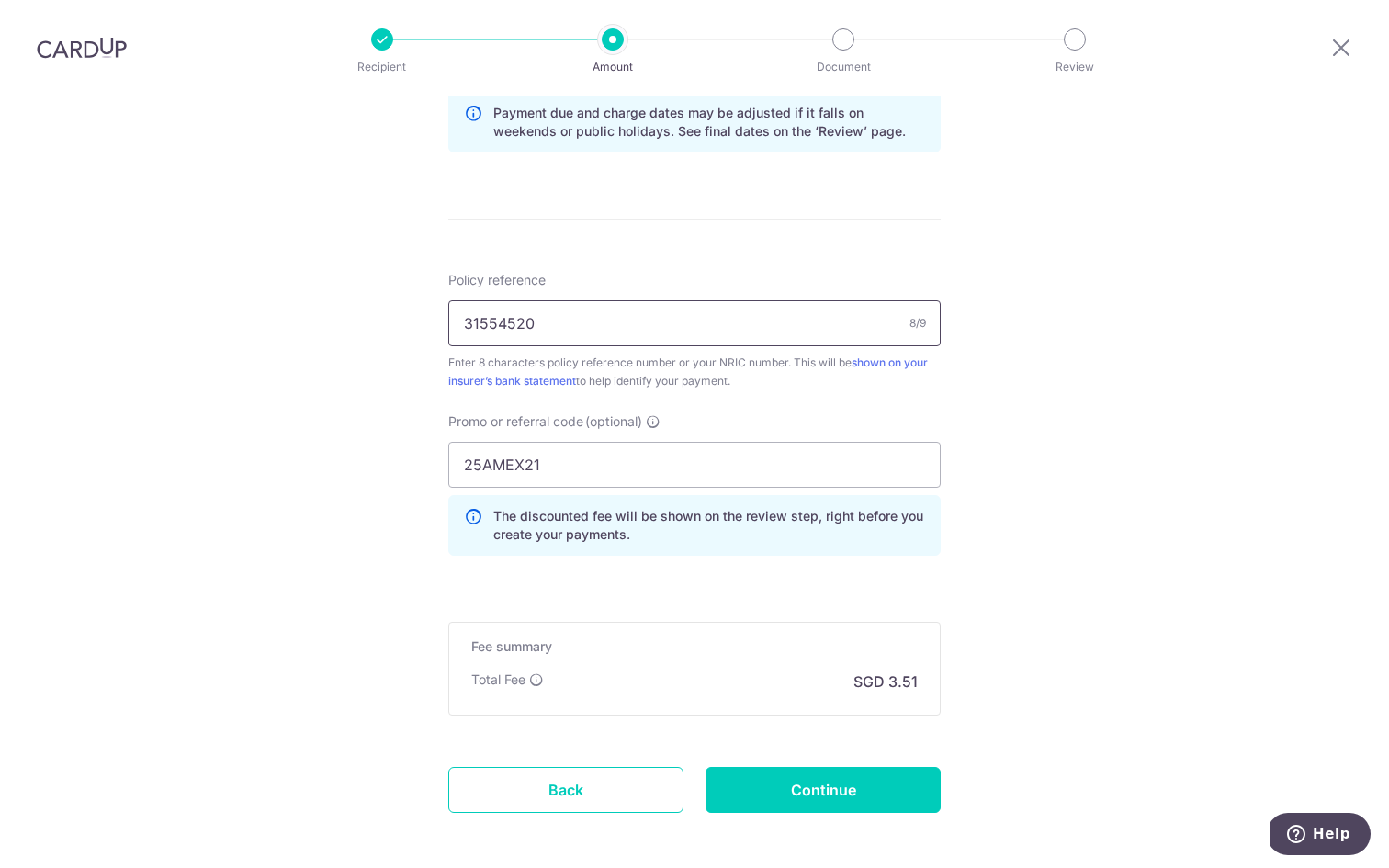
click at [694, 328] on input "31554520" at bounding box center [695, 323] width 493 height 46
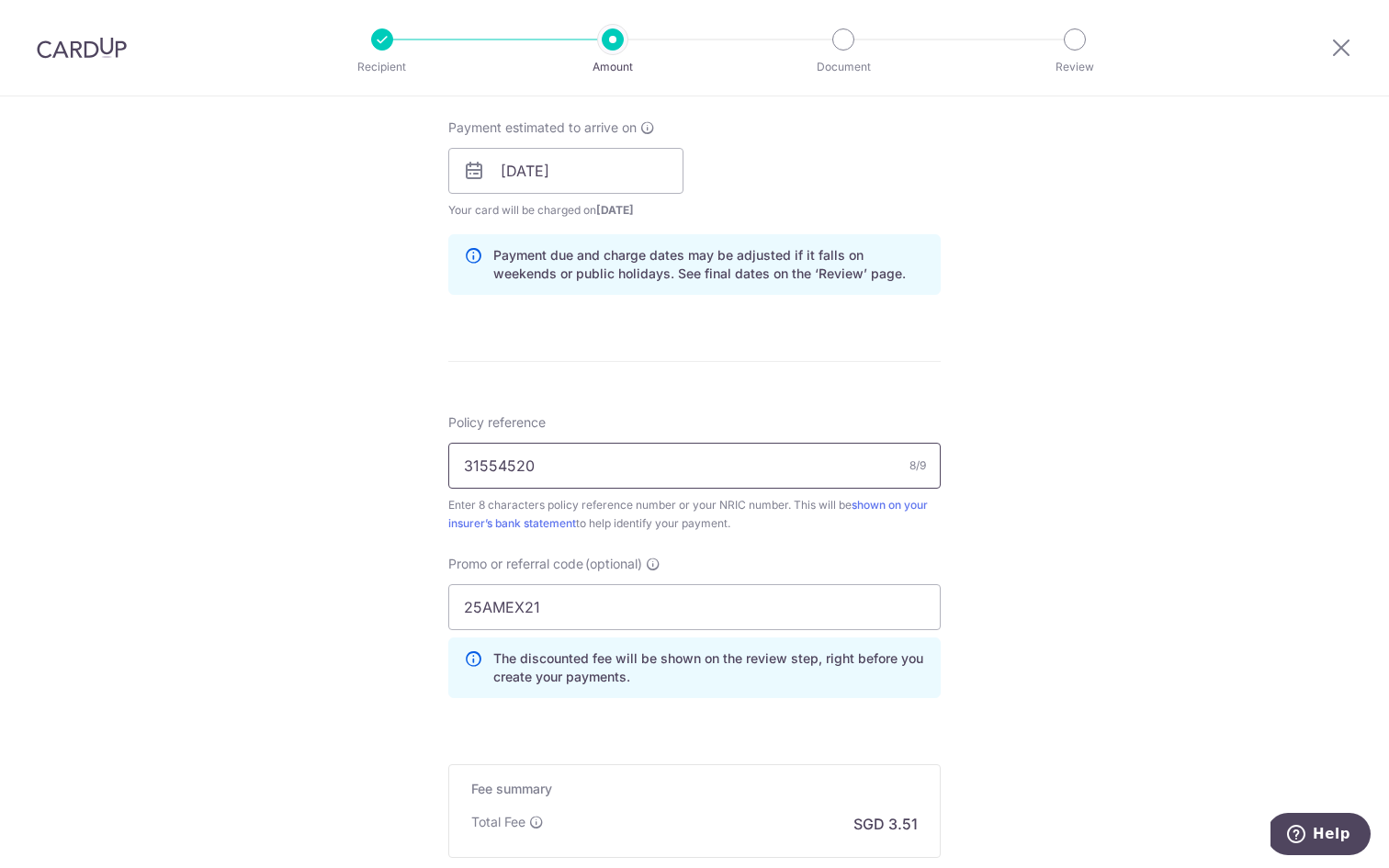
scroll to position [859, 0]
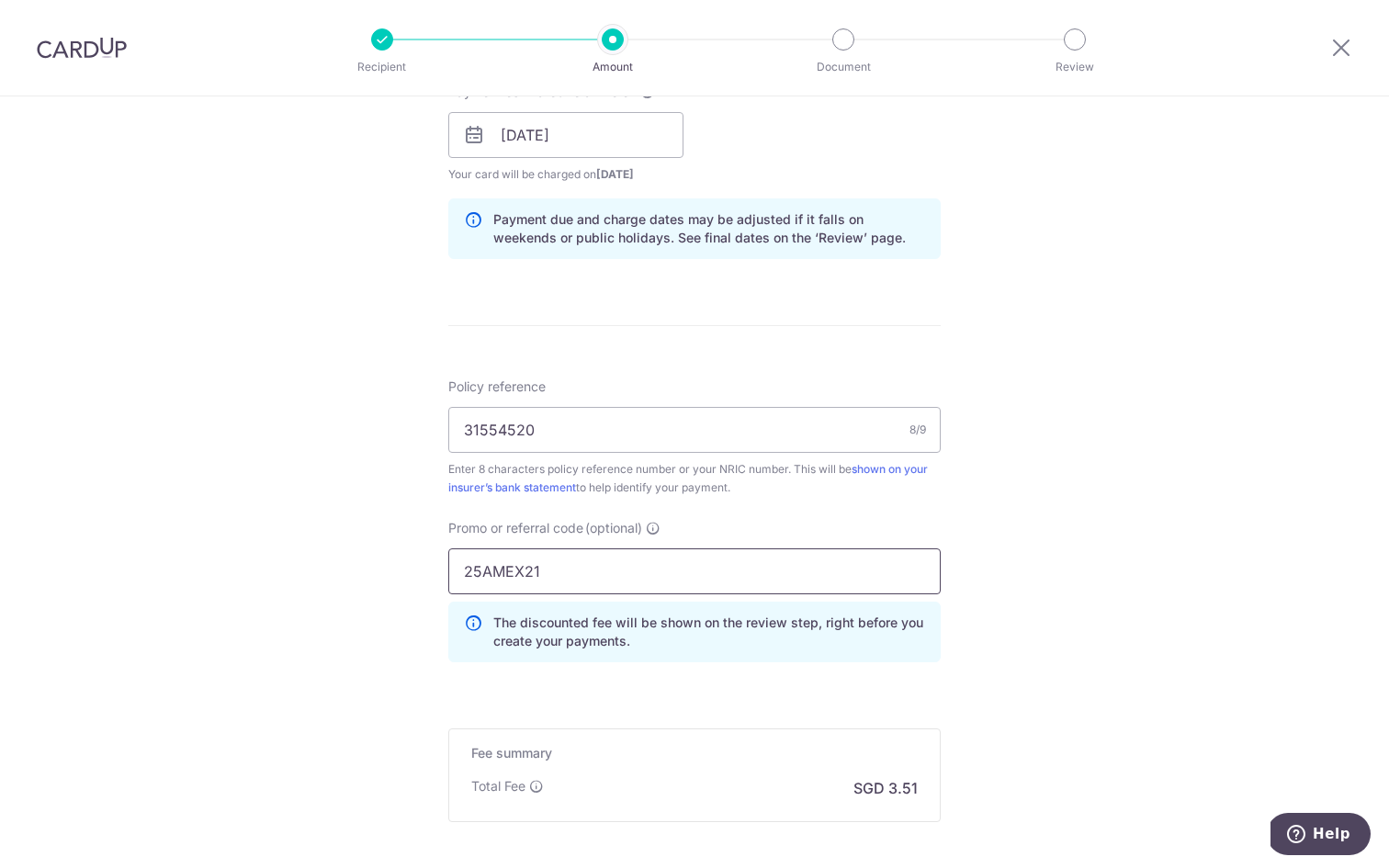
click at [604, 561] on input "25AMEX21" at bounding box center [695, 571] width 493 height 46
paste input "31554520"
type input "31554520"
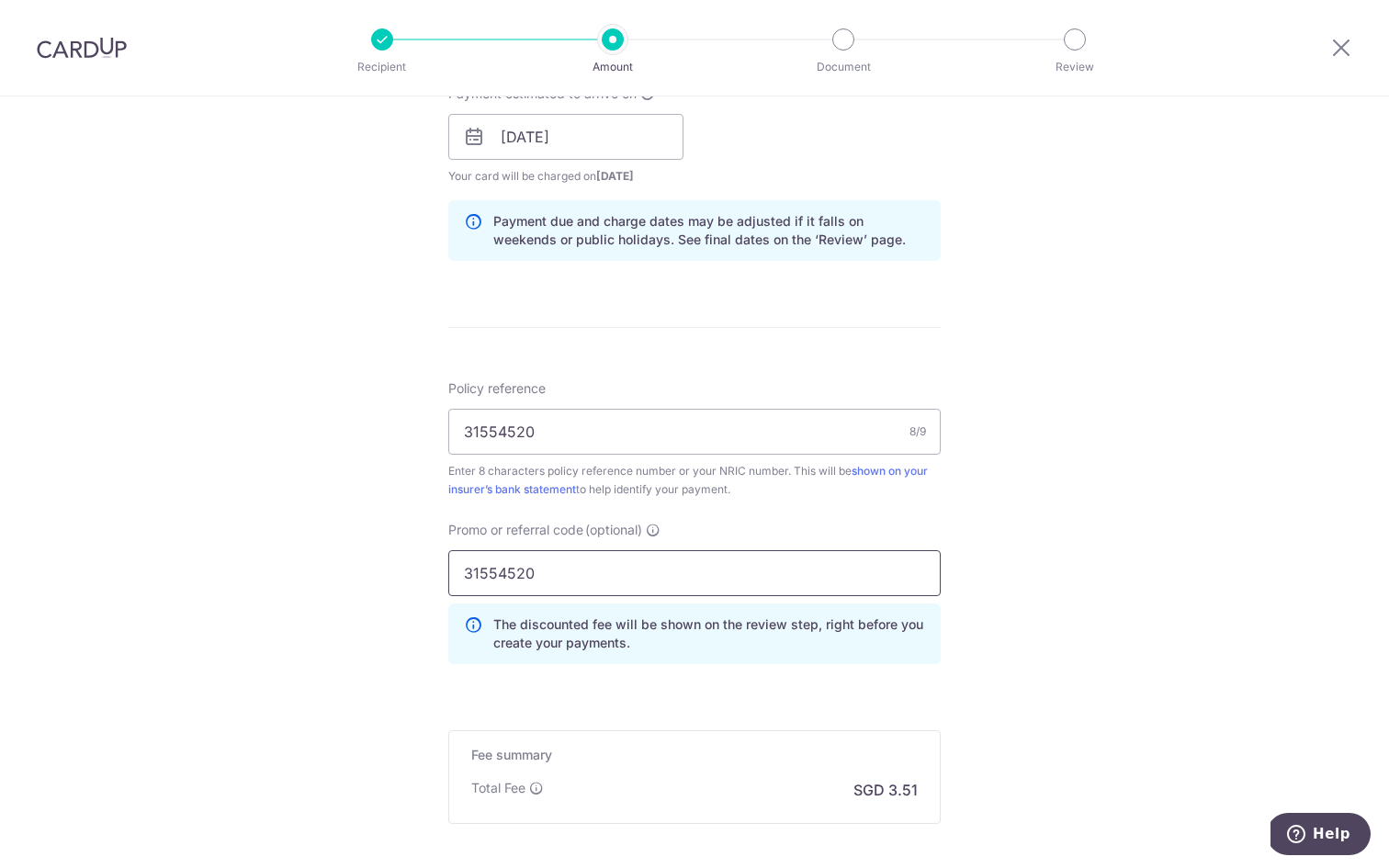
scroll to position [851, 0]
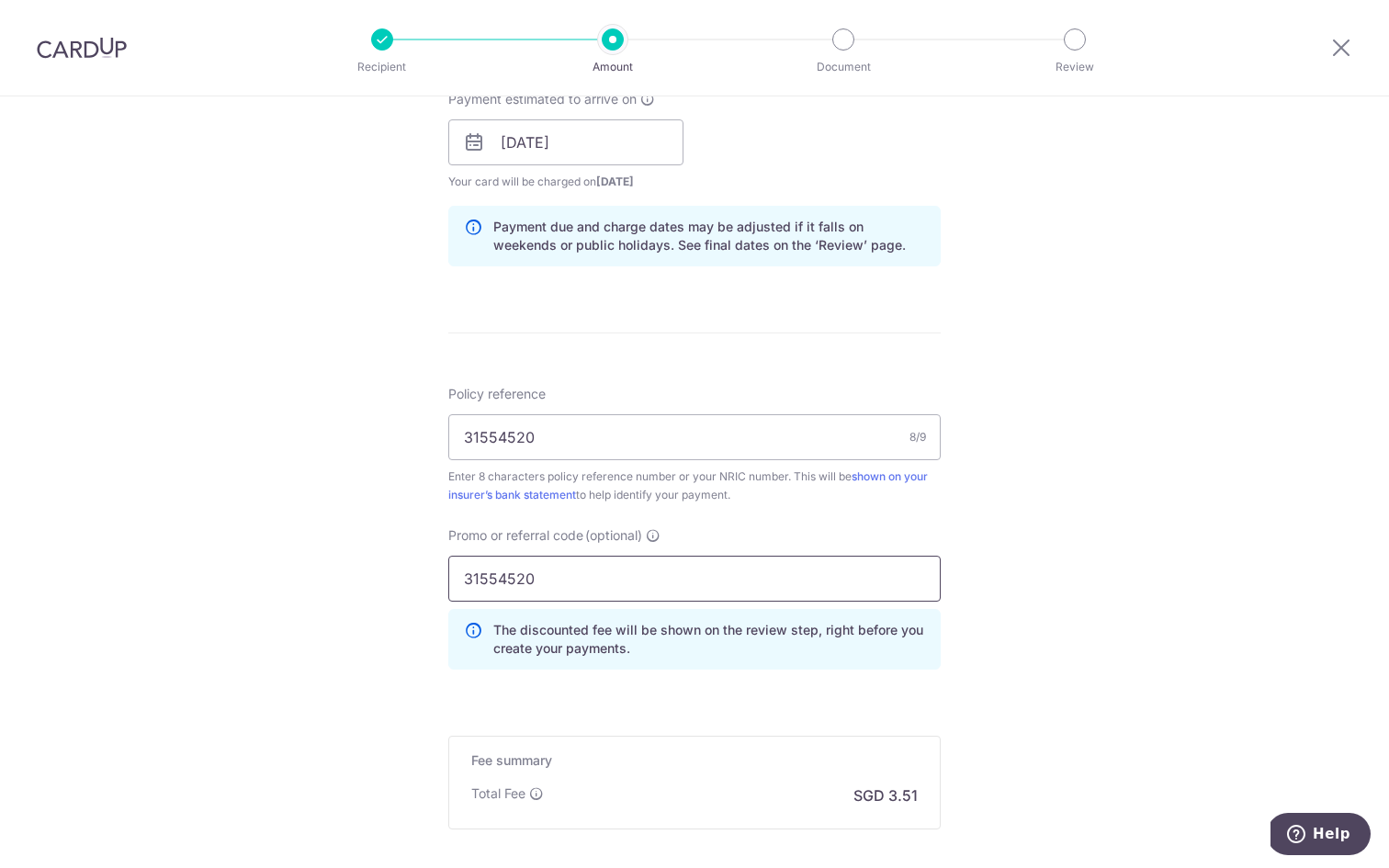
click at [604, 561] on input "31554520" at bounding box center [695, 578] width 493 height 46
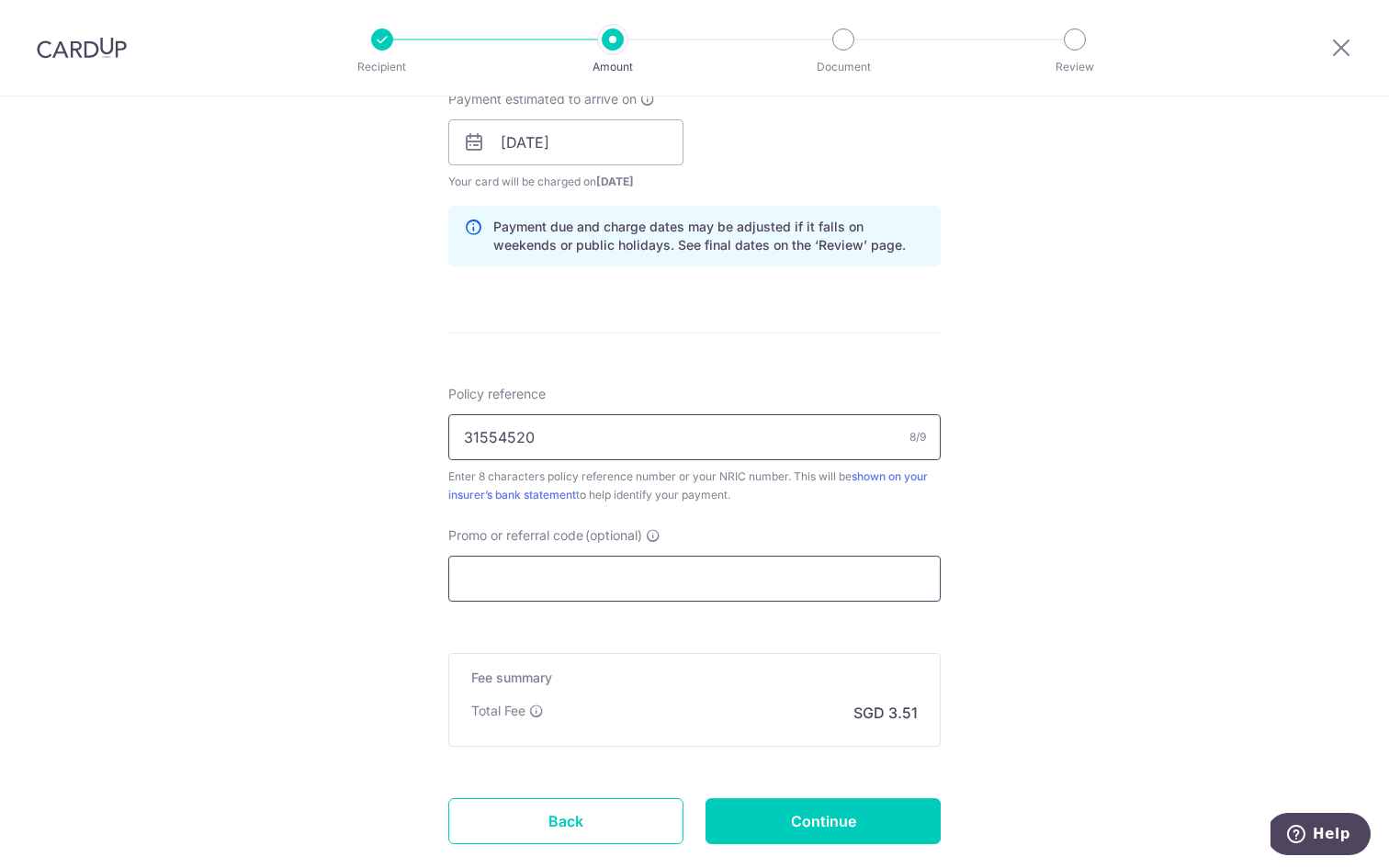
paste input "25AMEX21"
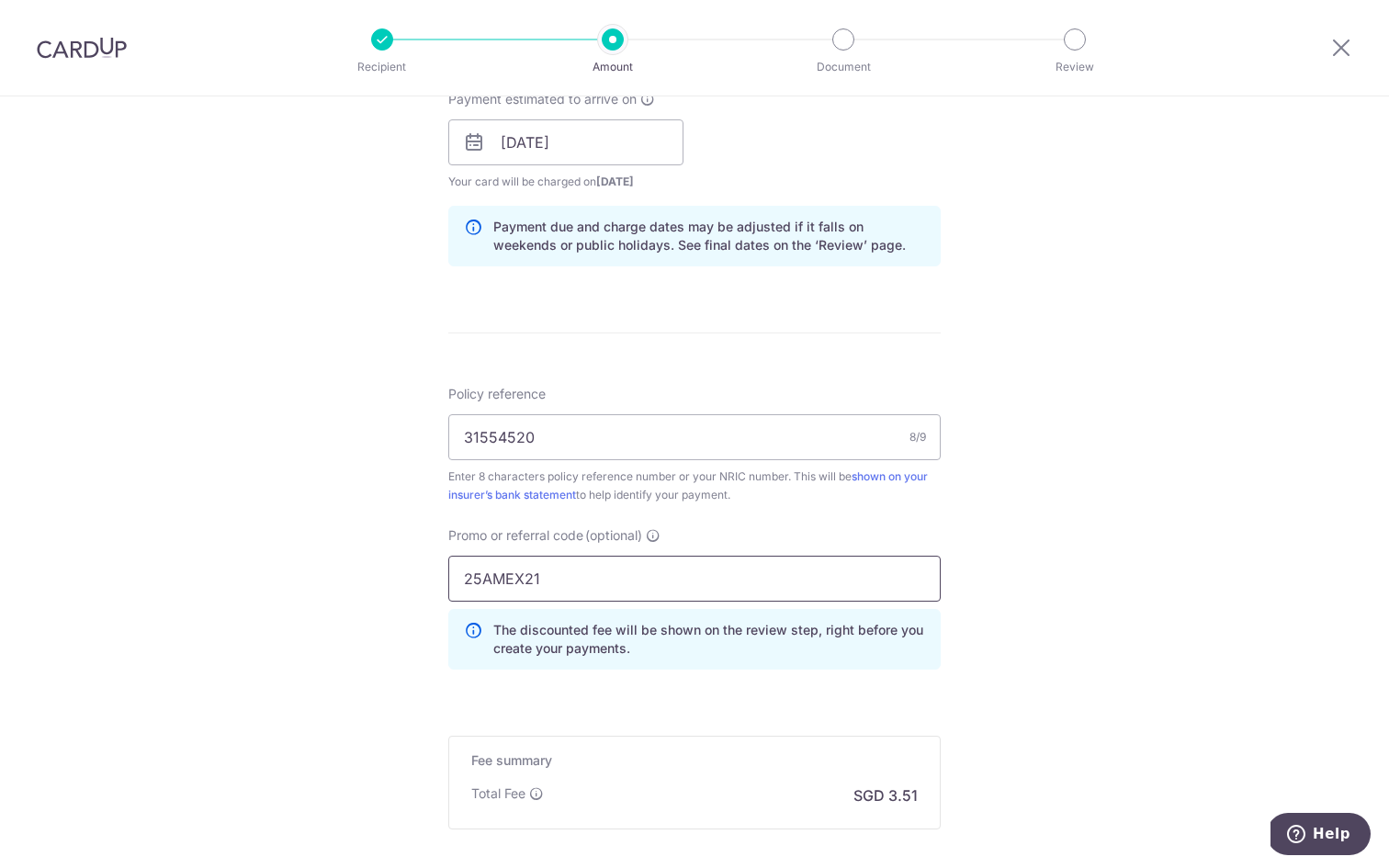
scroll to position [1048, 0]
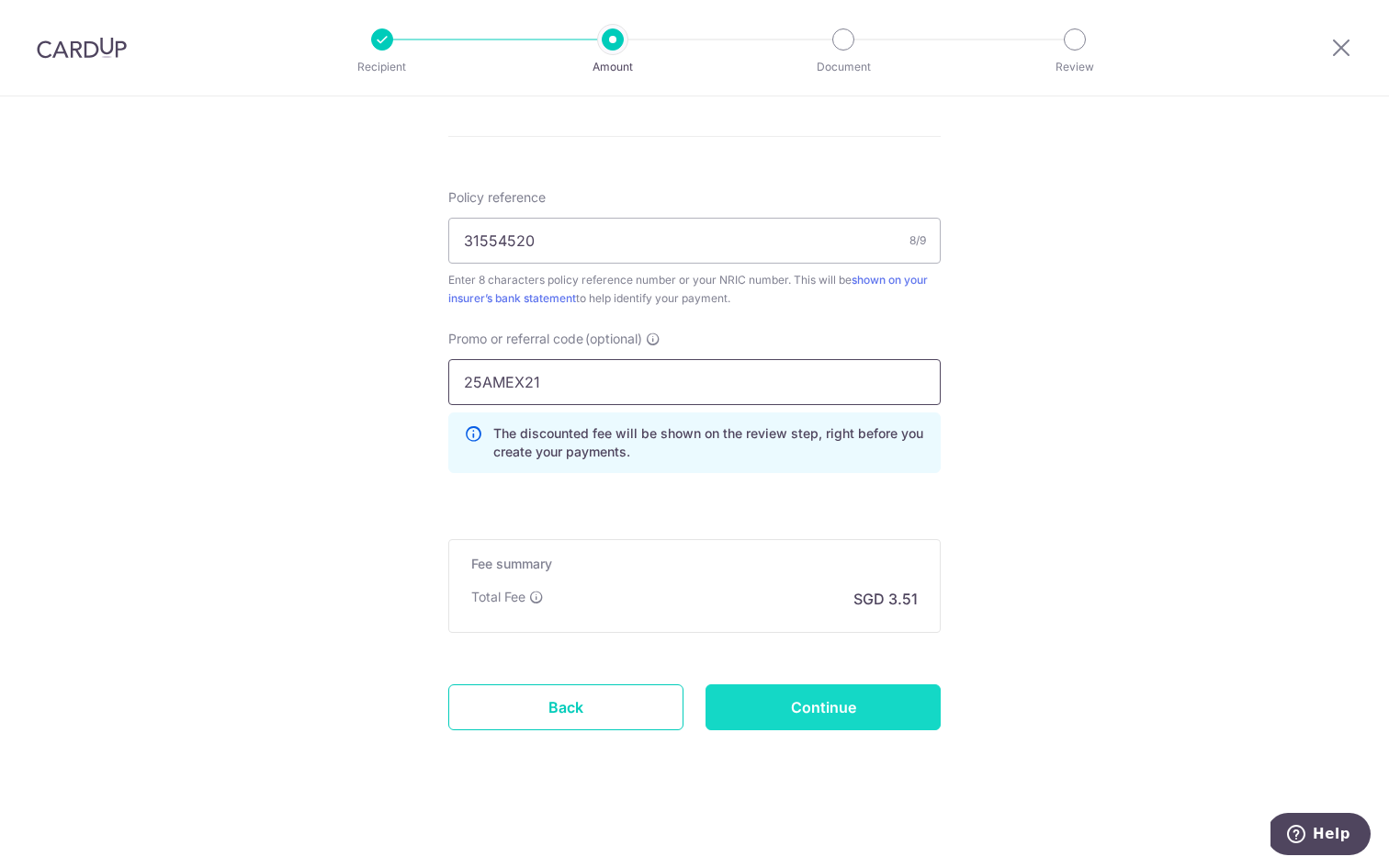
type input "25AMEX21"
click at [780, 694] on input "Continue" at bounding box center [823, 707] width 235 height 46
type input "Create Schedule"
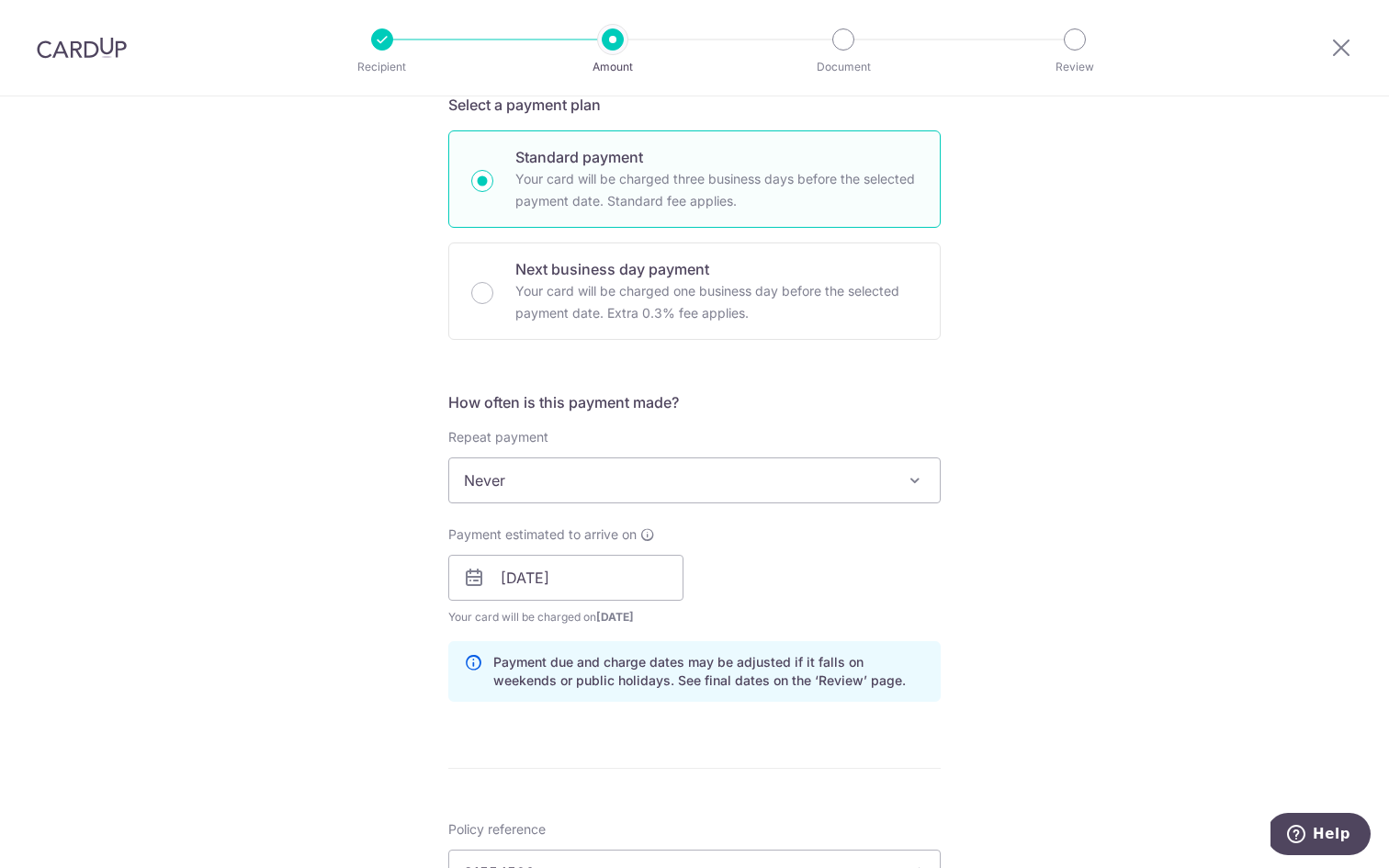
scroll to position [414, 0]
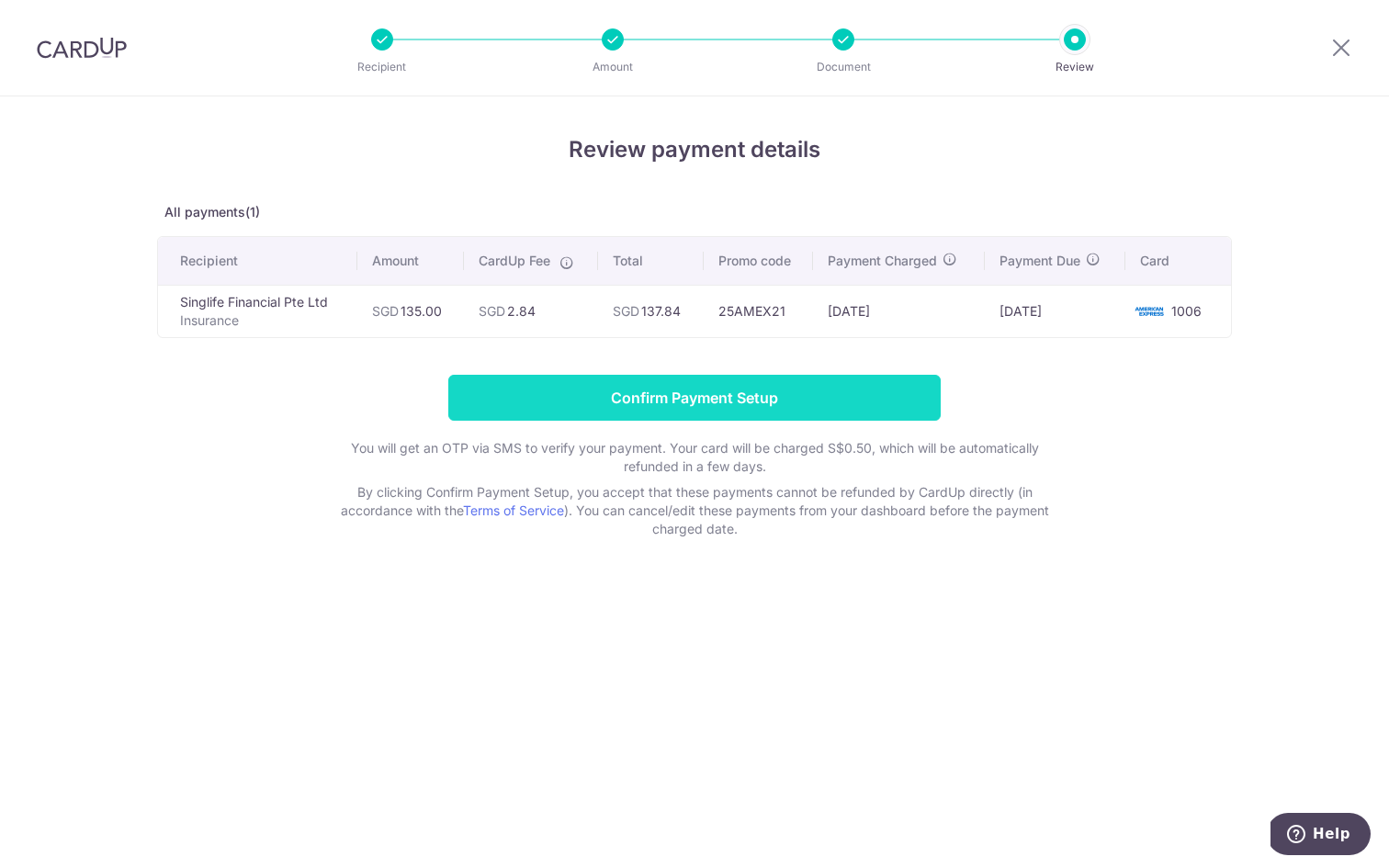
drag, startPoint x: 773, startPoint y: 396, endPoint x: 774, endPoint y: 385, distance: 11.0
click at [774, 385] on input "Confirm Payment Setup" at bounding box center [695, 397] width 493 height 46
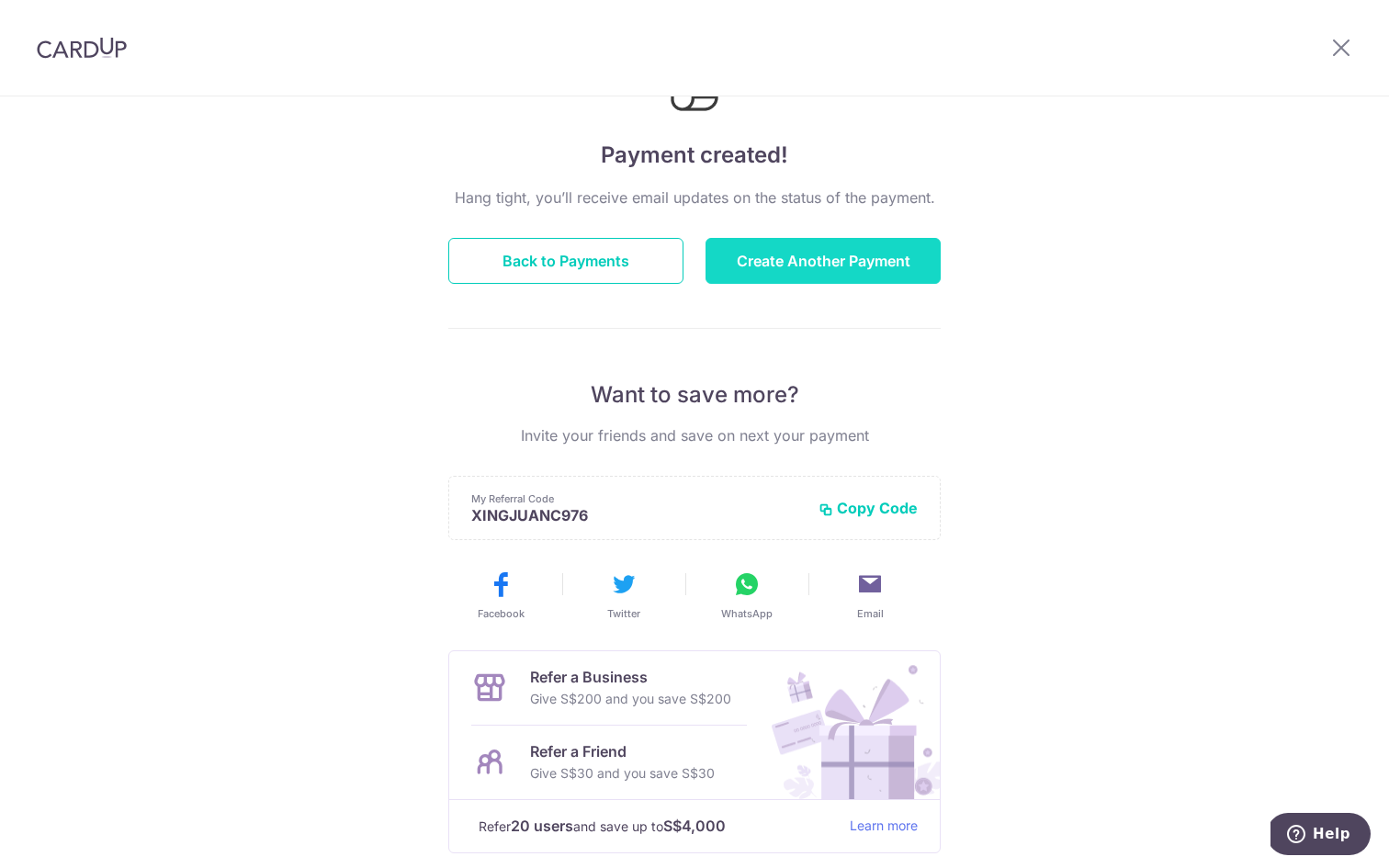
scroll to position [154, 0]
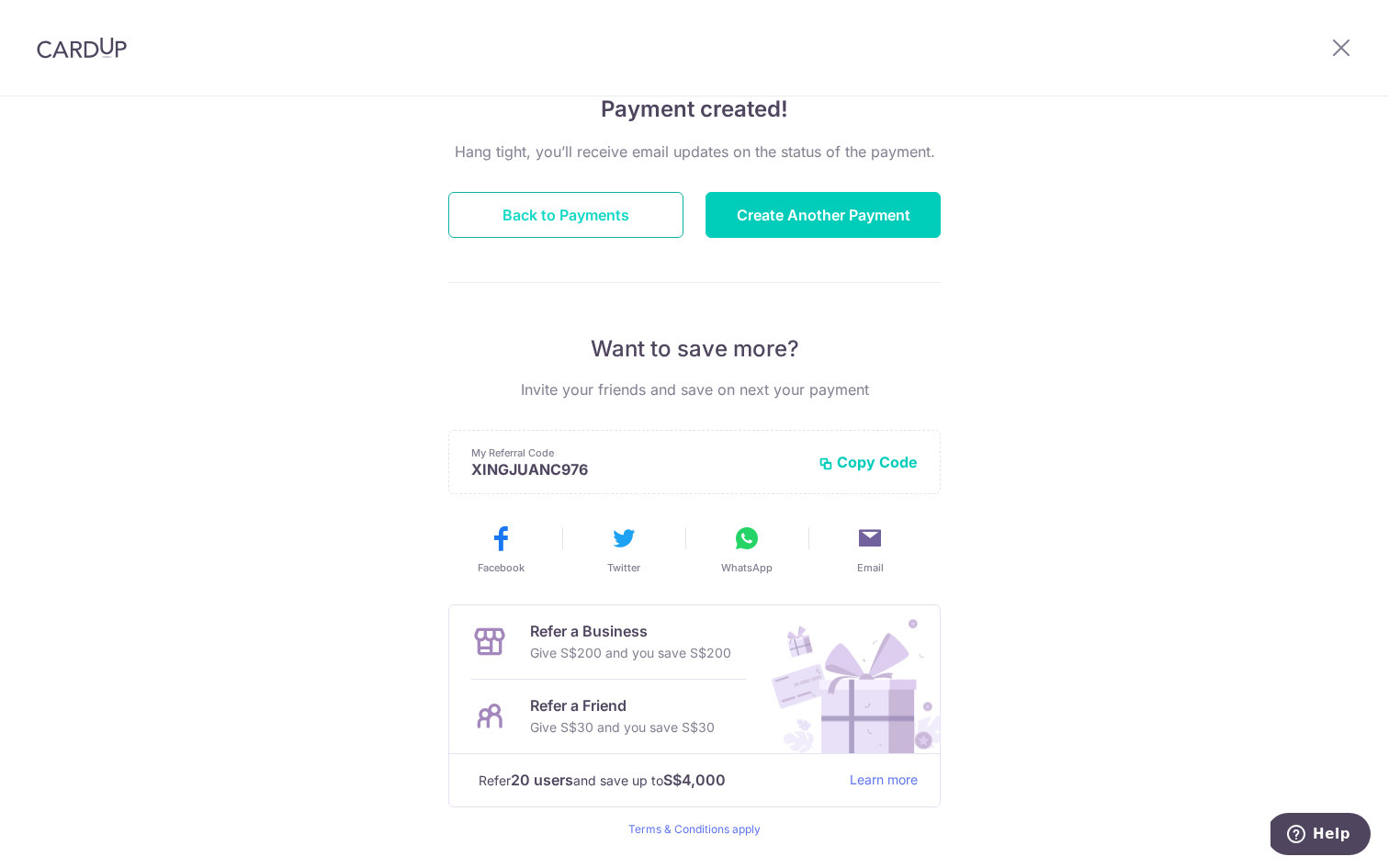
click at [576, 212] on button "Back to Payments" at bounding box center [566, 214] width 235 height 46
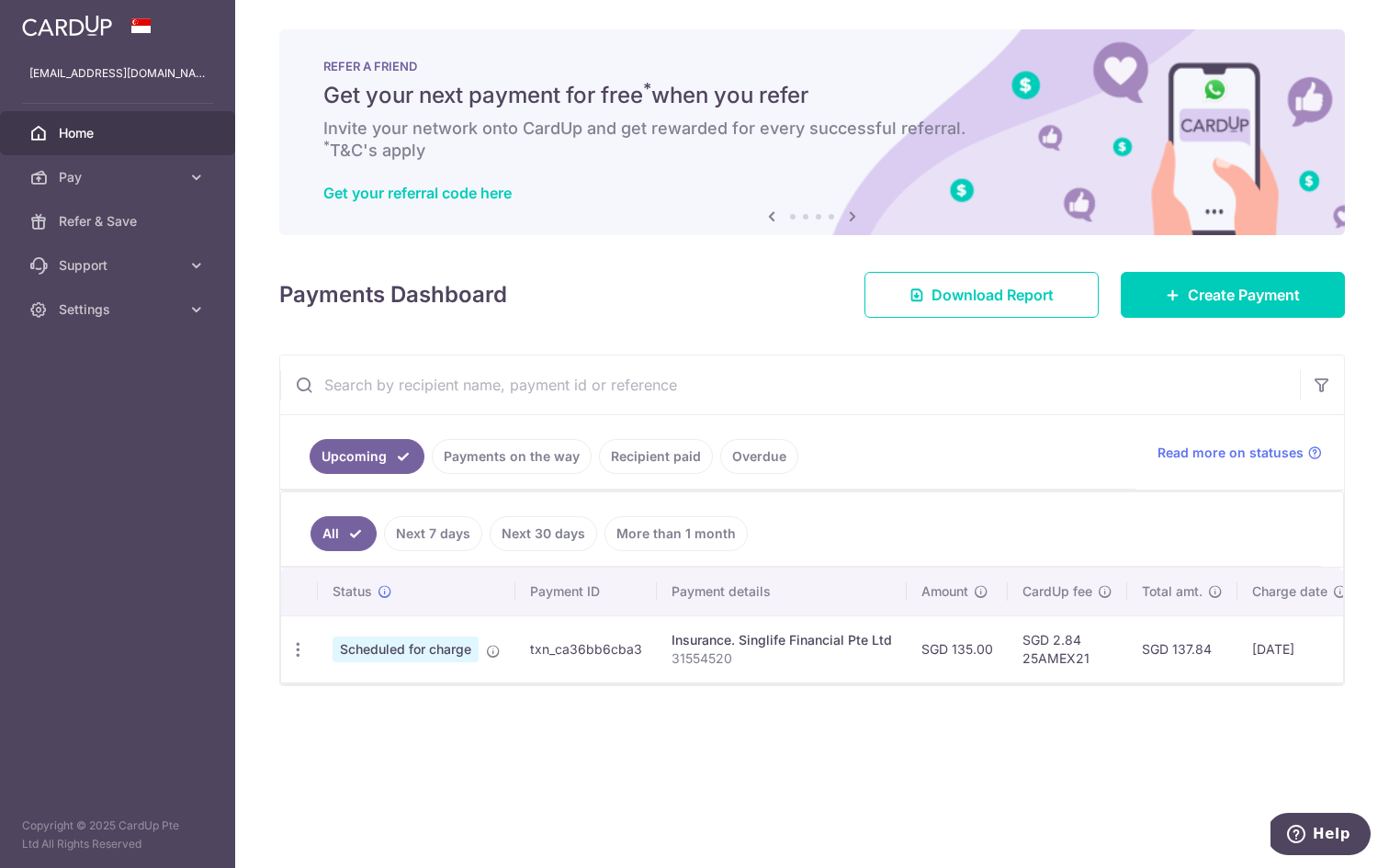
click at [641, 457] on link "Recipient paid" at bounding box center [656, 456] width 114 height 34
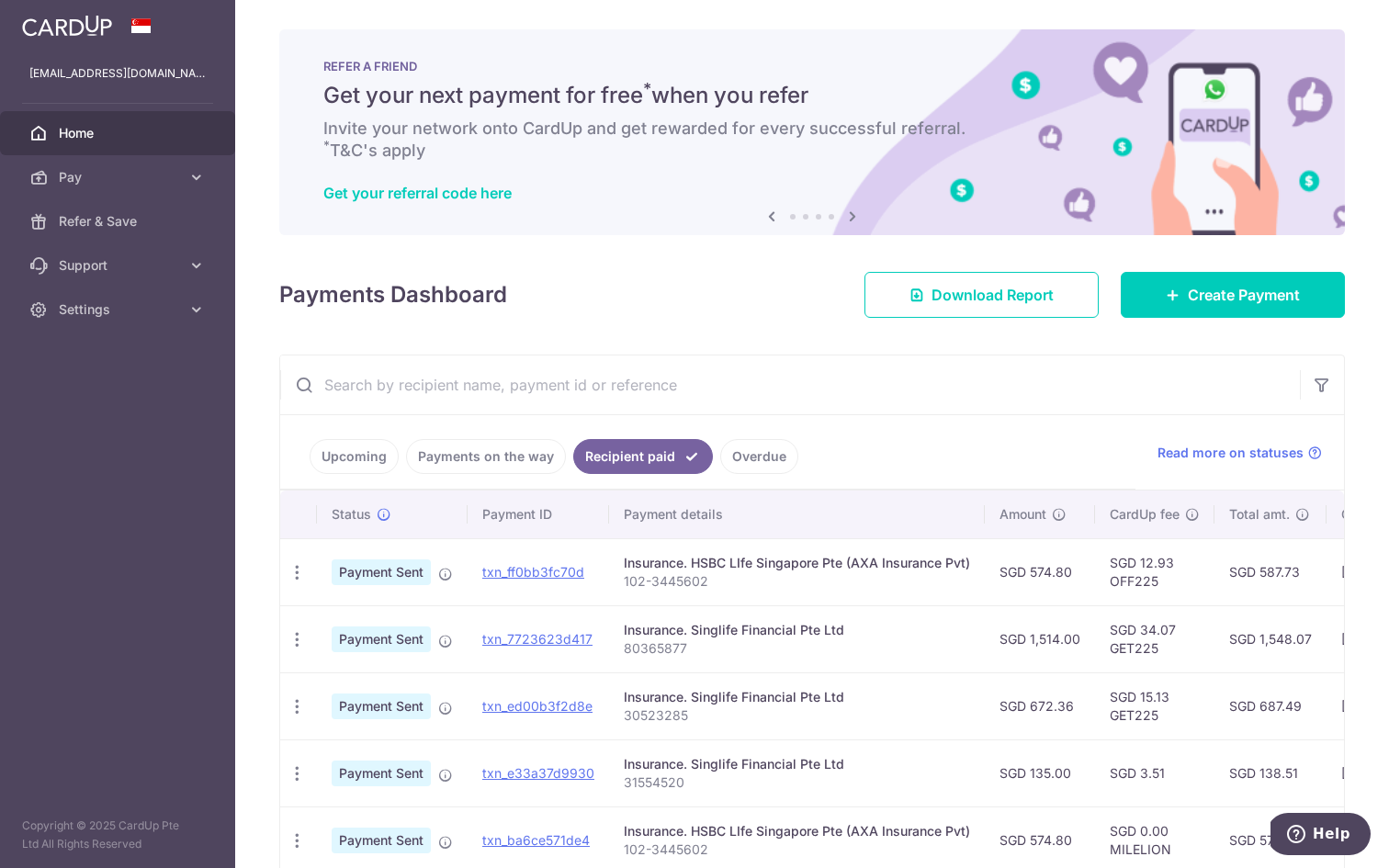
scroll to position [104, 0]
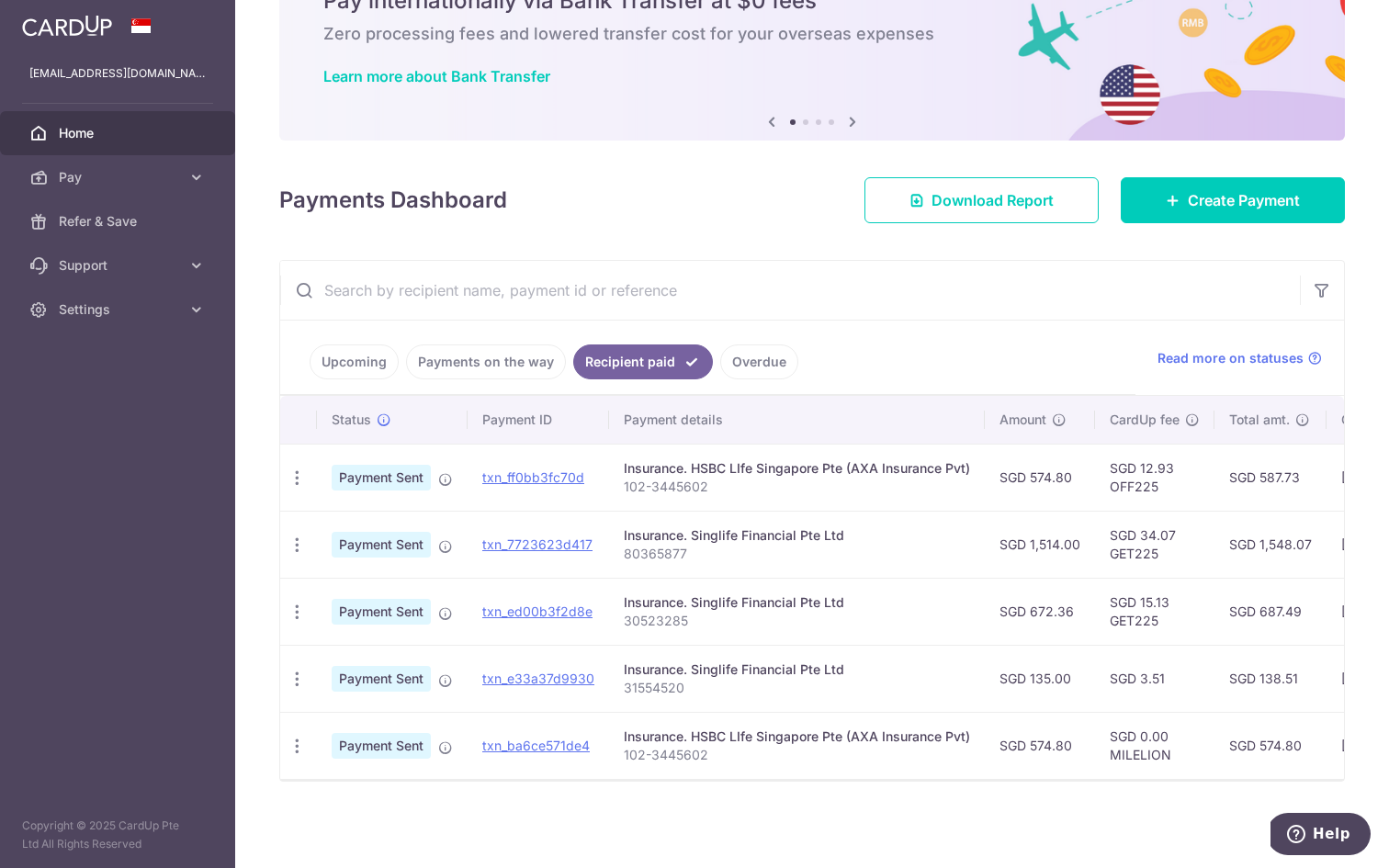
click at [355, 360] on link "Upcoming" at bounding box center [354, 361] width 90 height 34
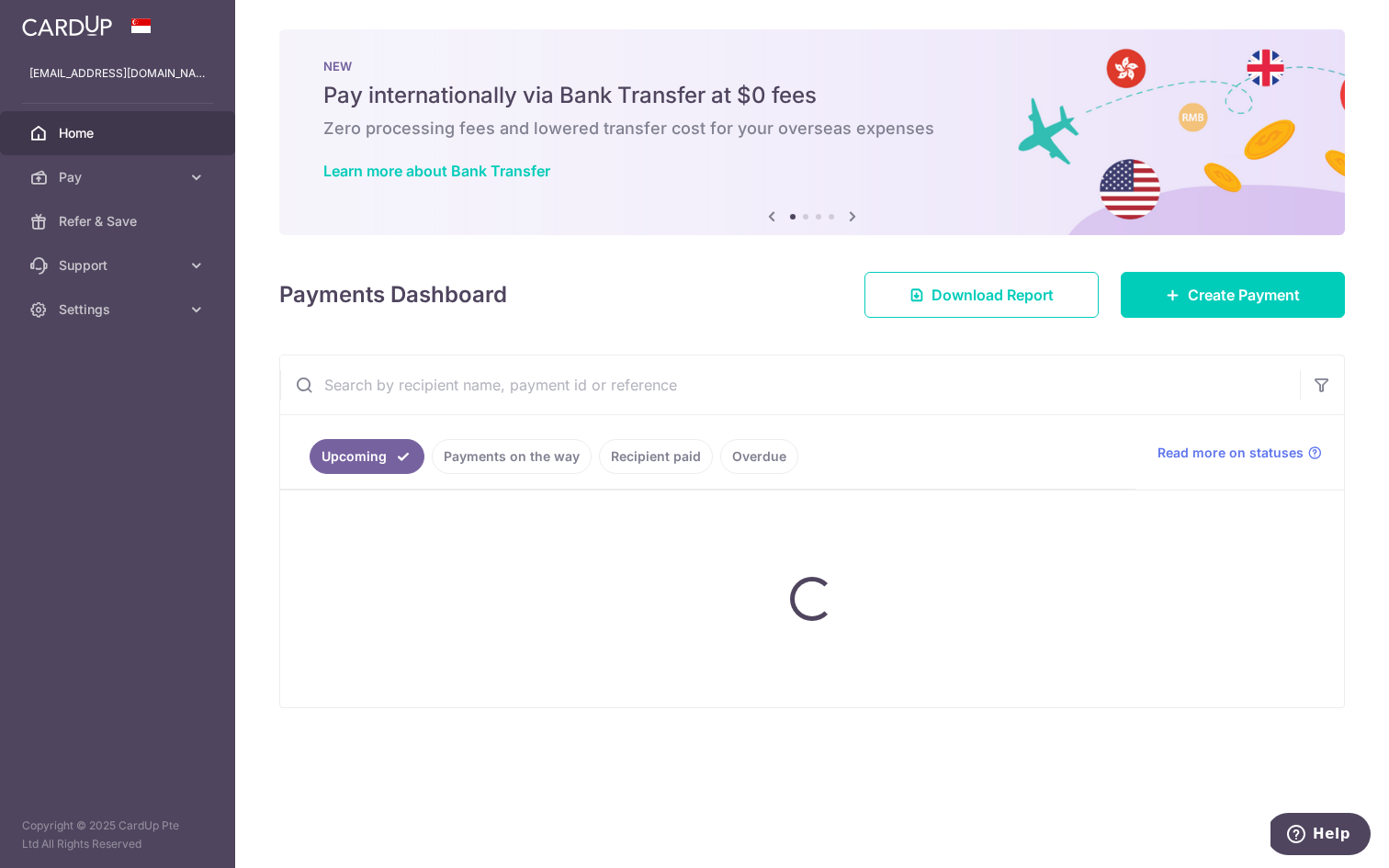
scroll to position [0, 0]
